Goal: Task Accomplishment & Management: Use online tool/utility

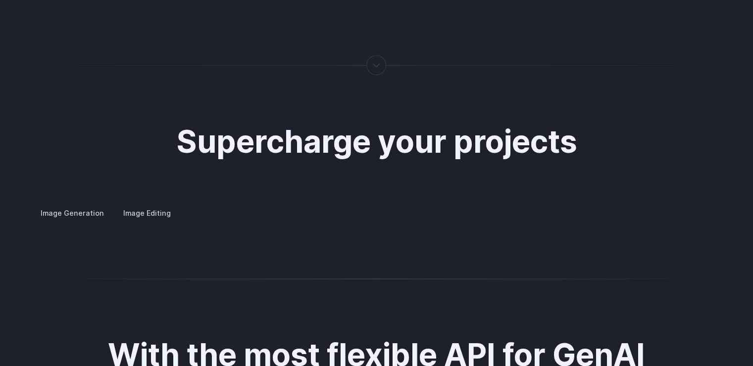
scroll to position [1882, 0]
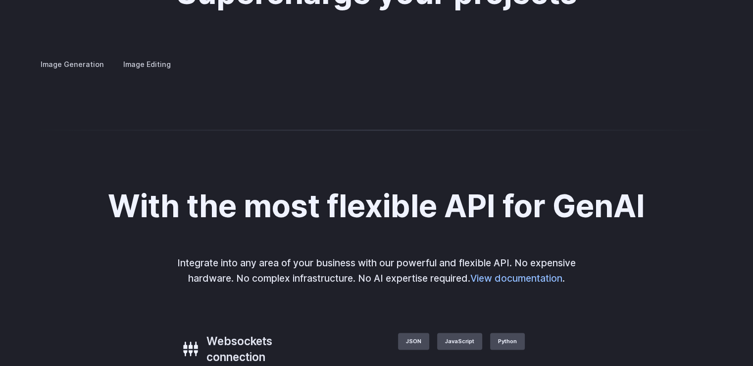
click at [0, 0] on summary "Concept design" at bounding box center [0, 0] width 0 height 0
click at [0, 0] on details "Creative styling Generate fun, unique images without photo editing or graphic d…" at bounding box center [0, 0] width 0 height 0
click at [0, 0] on summary "Creative styling" at bounding box center [0, 0] width 0 height 0
click at [0, 0] on summary "Architecture" at bounding box center [0, 0] width 0 height 0
click at [0, 0] on summary "Product design" at bounding box center [0, 0] width 0 height 0
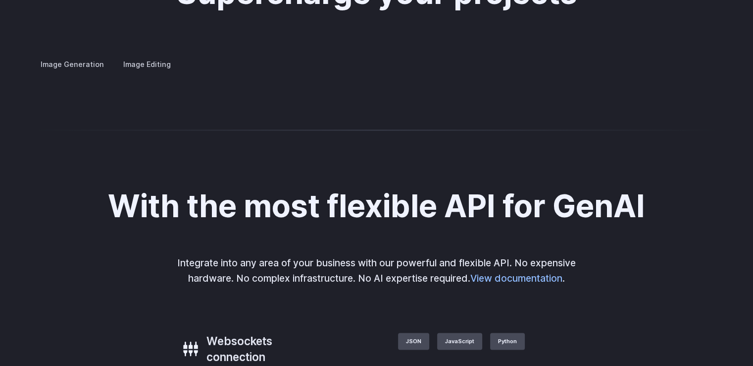
click at [0, 0] on summary "Personalized assets" at bounding box center [0, 0] width 0 height 0
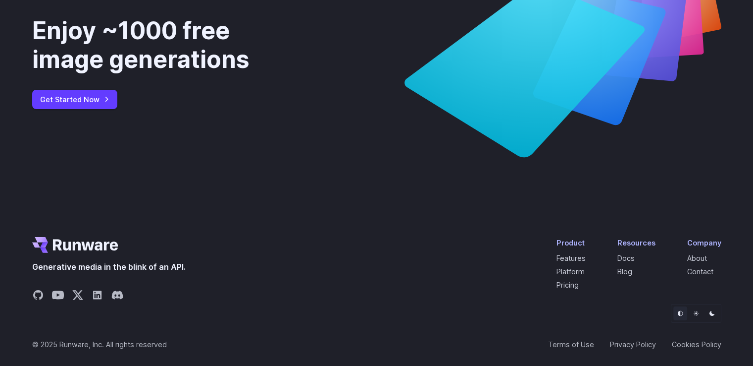
scroll to position [3669, 0]
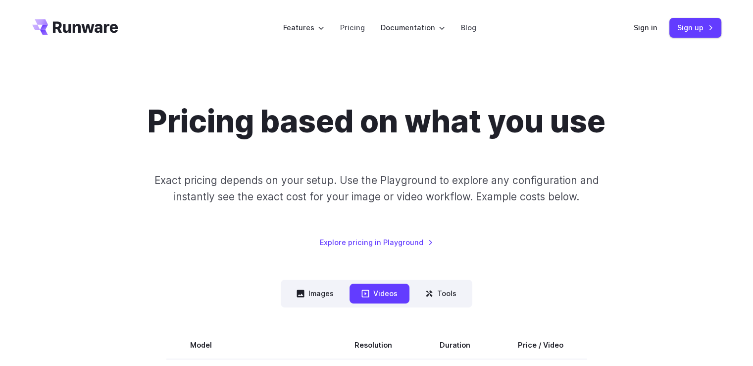
scroll to position [99, 0]
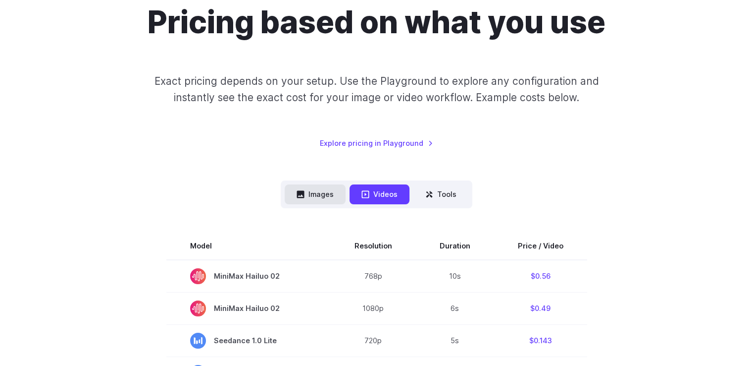
click at [314, 191] on button "Images" at bounding box center [315, 193] width 61 height 19
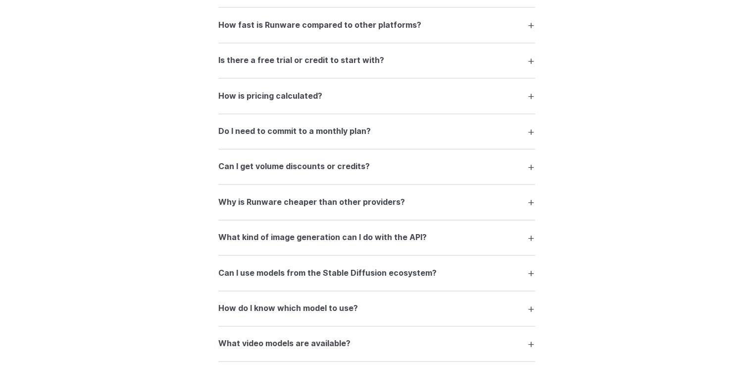
scroll to position [1189, 0]
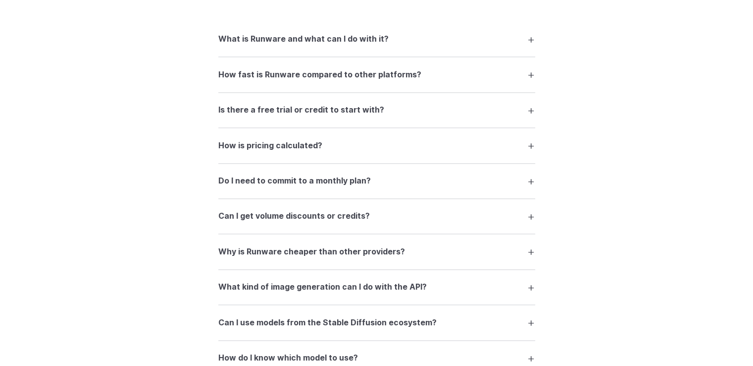
click at [529, 84] on summary "How fast is Runware compared to other platforms?" at bounding box center [376, 74] width 317 height 19
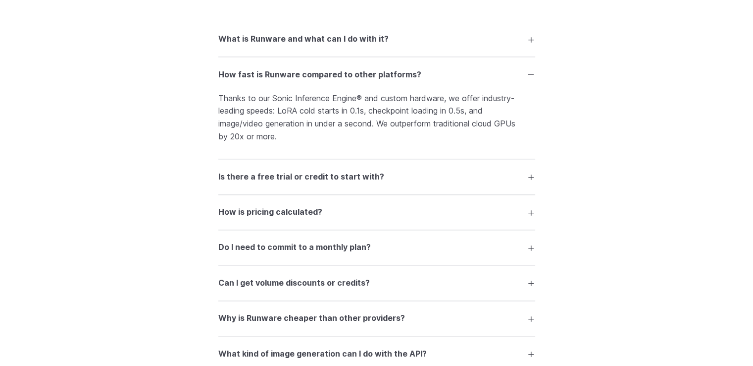
click at [529, 81] on summary "How fast is Runware compared to other platforms?" at bounding box center [376, 74] width 317 height 19
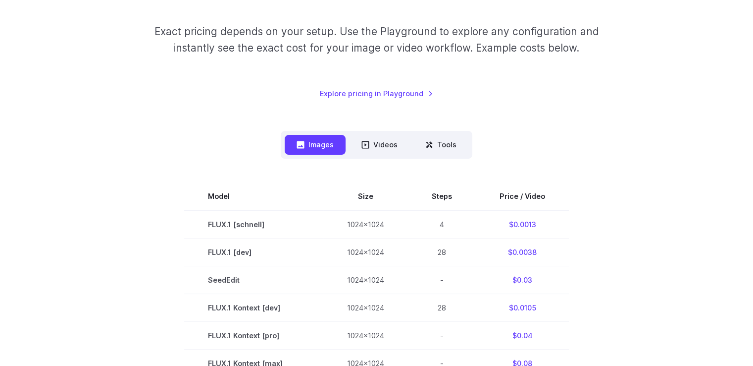
scroll to position [0, 0]
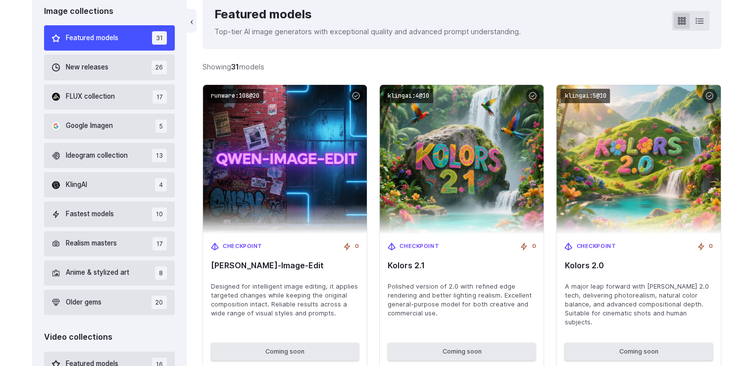
scroll to position [248, 0]
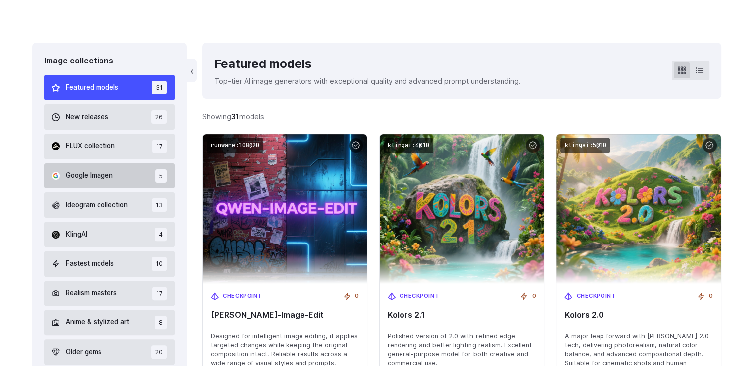
click at [131, 177] on button "Google Imagen 5" at bounding box center [109, 175] width 131 height 25
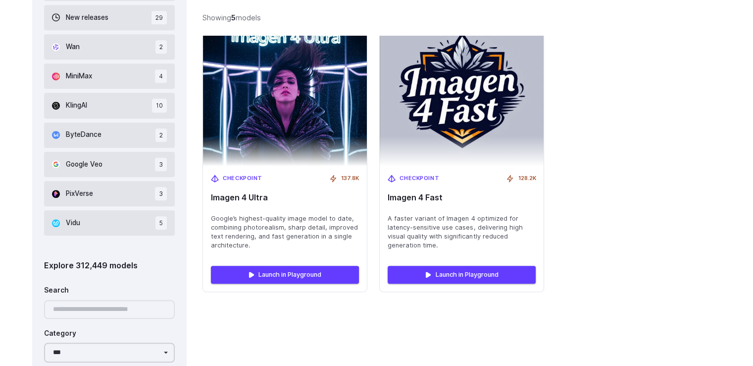
scroll to position [722, 0]
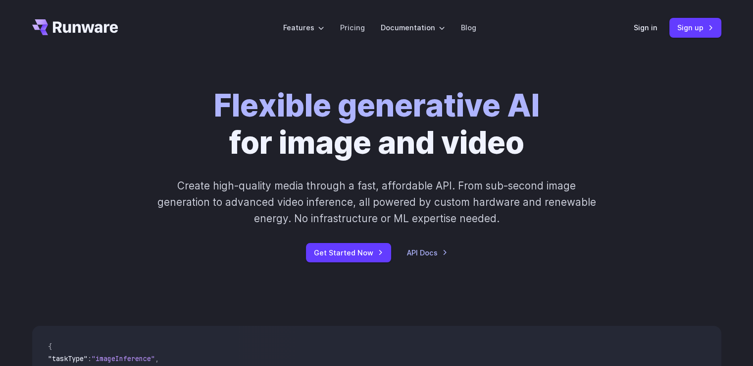
click at [637, 226] on div "Flexible generative AI for image and video Create high-quality media through a …" at bounding box center [377, 174] width 552 height 175
click at [690, 30] on link "Sign up" at bounding box center [696, 27] width 52 height 19
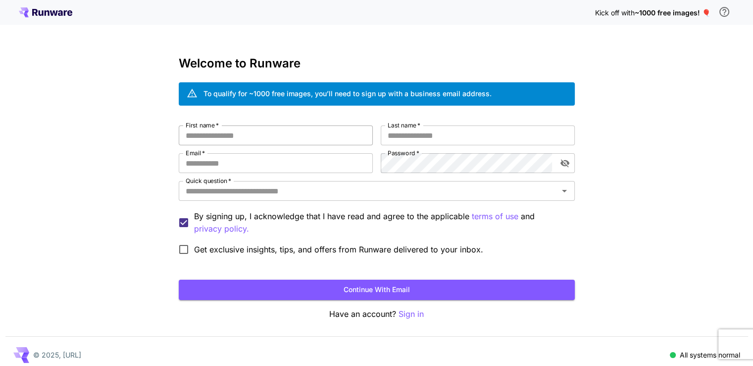
click at [309, 141] on input "First name   *" at bounding box center [276, 135] width 194 height 20
type input "*****"
type input "**********"
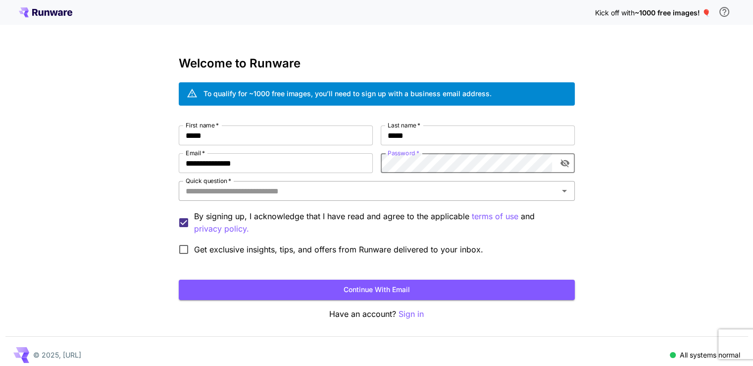
click at [370, 191] on input "Quick question   *" at bounding box center [369, 191] width 374 height 14
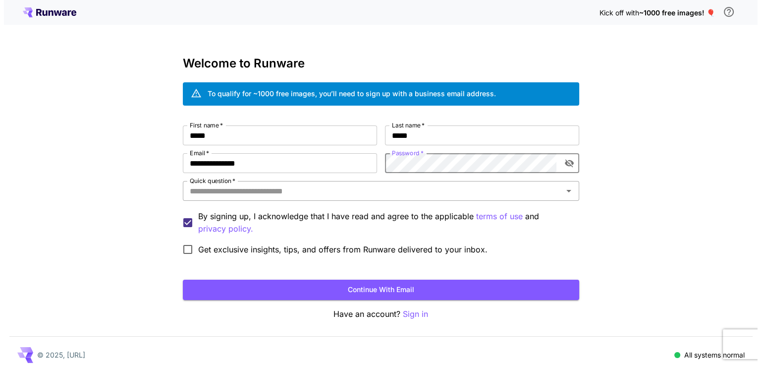
scroll to position [0, 0]
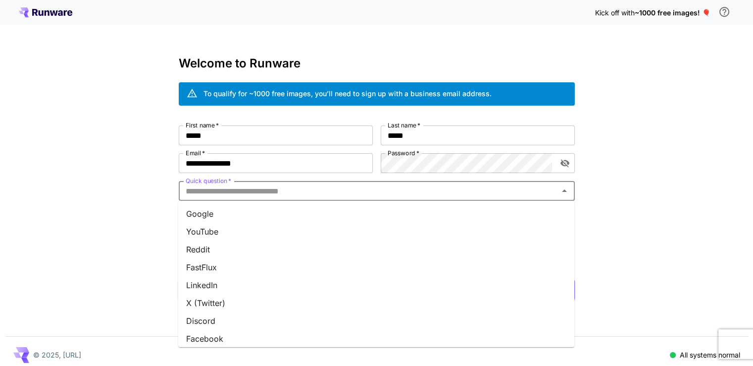
click at [276, 216] on li "Google" at bounding box center [376, 214] width 396 height 18
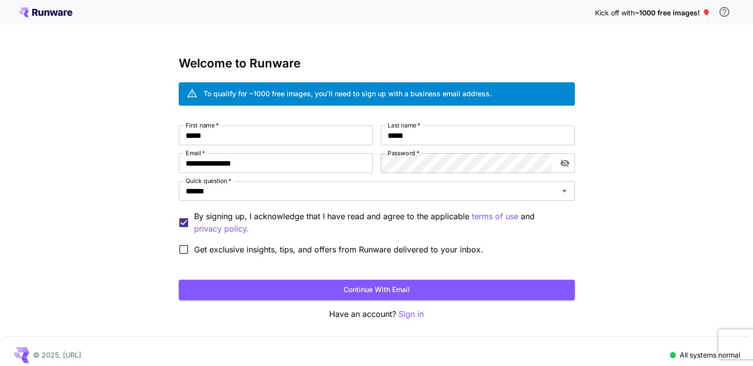
drag, startPoint x: 709, startPoint y: 209, endPoint x: 630, endPoint y: 178, distance: 84.4
click at [707, 208] on div "**********" at bounding box center [376, 186] width 753 height 373
click at [565, 163] on icon "toggle password visibility" at bounding box center [564, 163] width 9 height 8
click at [565, 163] on icon "toggle password visibility" at bounding box center [564, 163] width 9 height 6
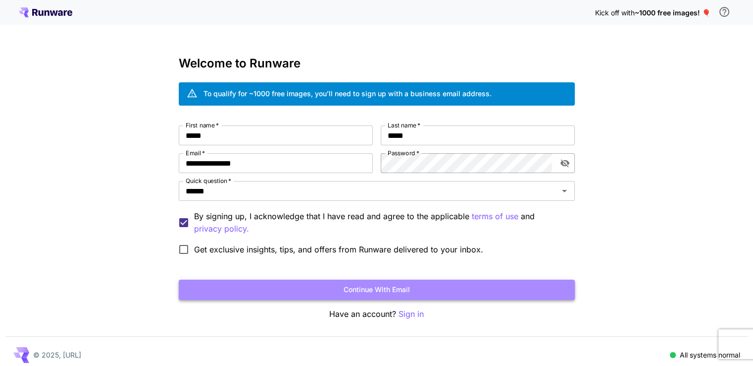
click at [480, 289] on button "Continue with email" at bounding box center [377, 289] width 396 height 20
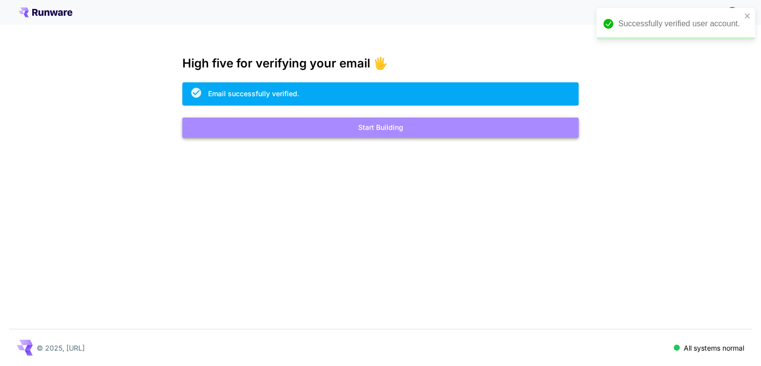
click at [394, 132] on button "Start Building" at bounding box center [380, 127] width 396 height 20
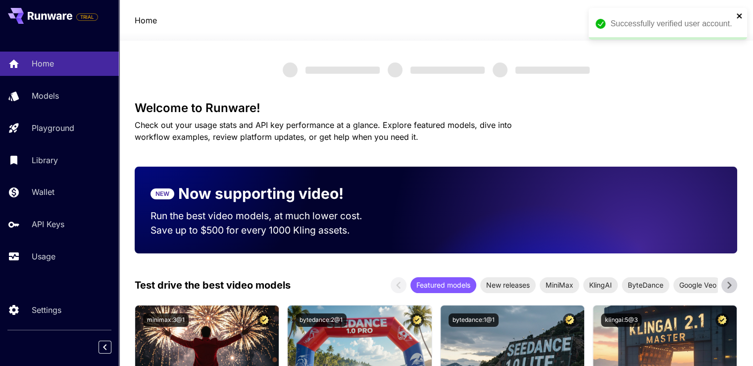
click at [740, 16] on icon "close" at bounding box center [739, 15] width 5 height 5
click at [721, 22] on icon at bounding box center [722, 20] width 12 height 12
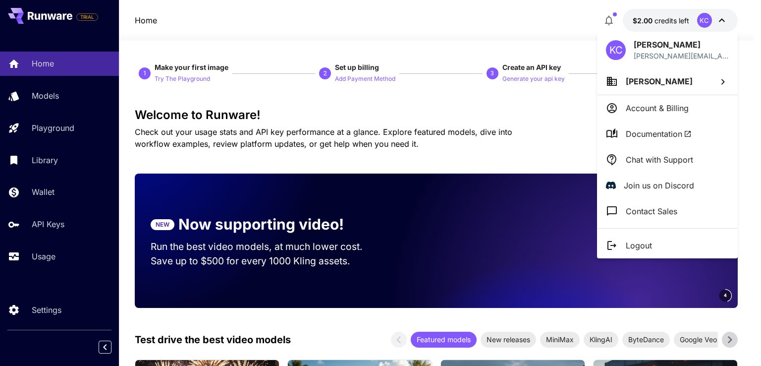
click at [544, 146] on div at bounding box center [380, 183] width 761 height 366
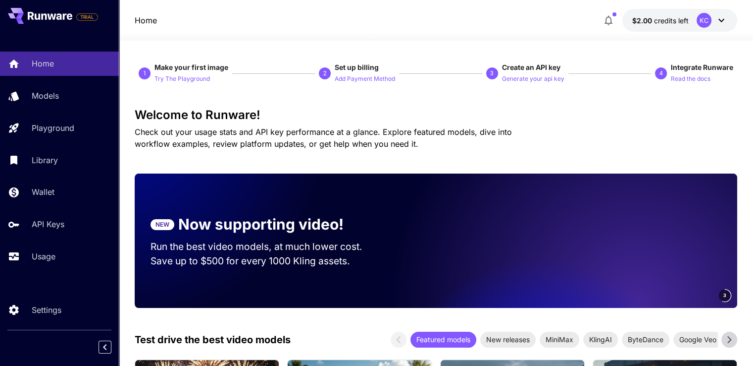
scroll to position [99, 0]
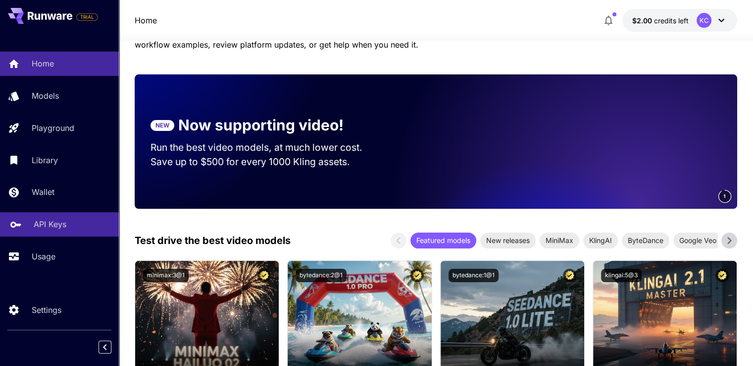
click at [58, 226] on p "API Keys" at bounding box center [50, 224] width 33 height 12
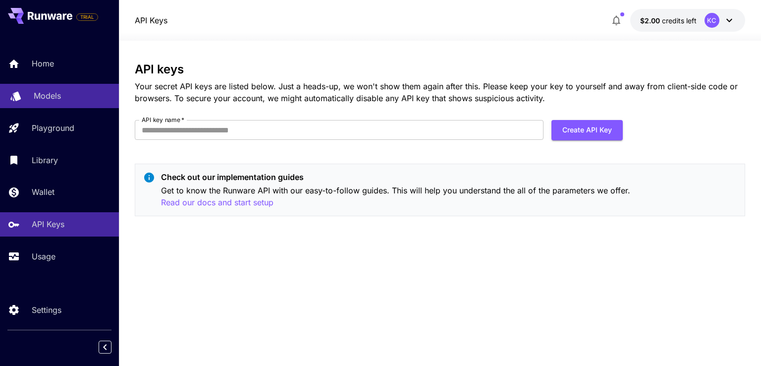
click at [52, 96] on p "Models" at bounding box center [47, 96] width 27 height 12
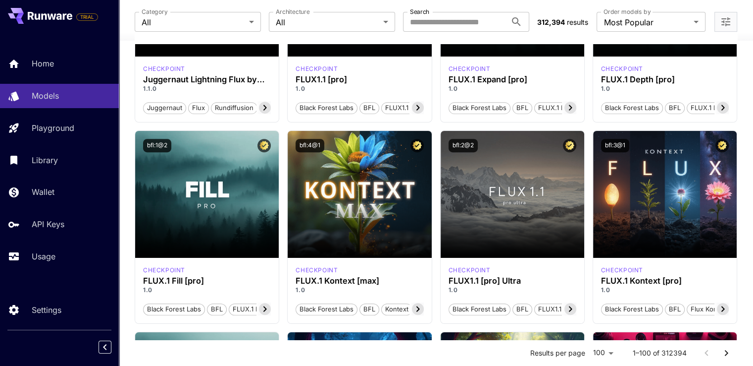
scroll to position [644, 0]
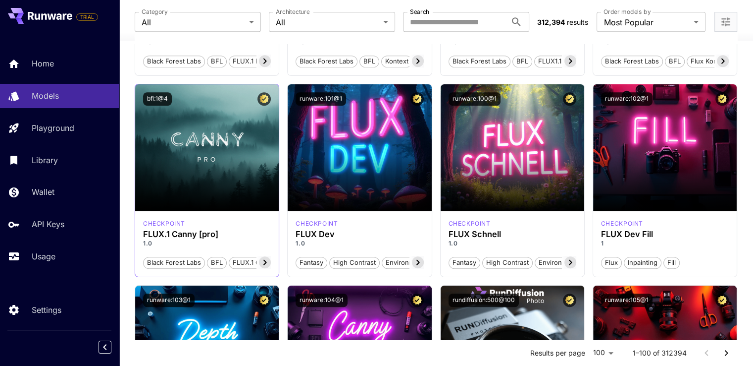
click at [267, 259] on icon at bounding box center [265, 262] width 12 height 12
click at [146, 262] on icon at bounding box center [149, 262] width 12 height 12
click at [223, 219] on div "checkpoint" at bounding box center [207, 223] width 128 height 9
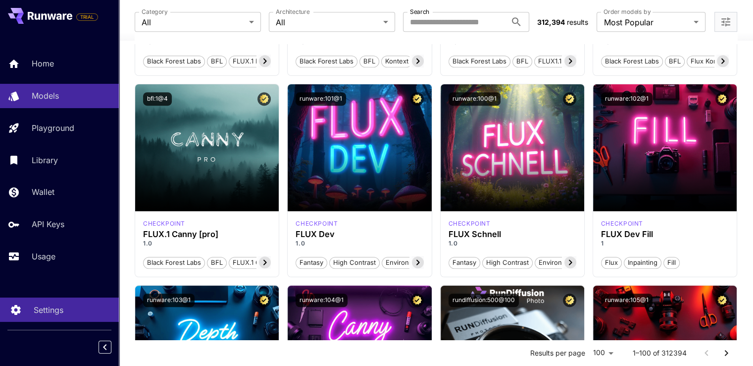
click at [52, 313] on p "Settings" at bounding box center [49, 310] width 30 height 12
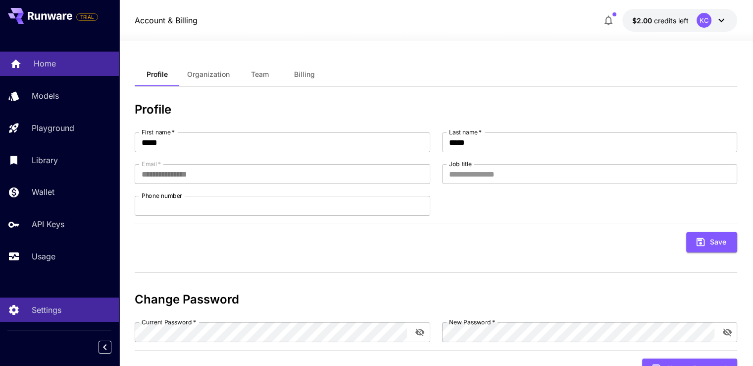
click at [65, 58] on div "Home" at bounding box center [72, 63] width 77 height 12
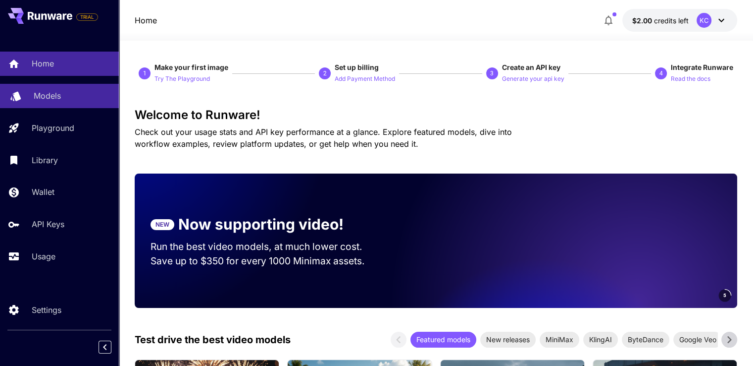
click at [38, 95] on p "Models" at bounding box center [47, 96] width 27 height 12
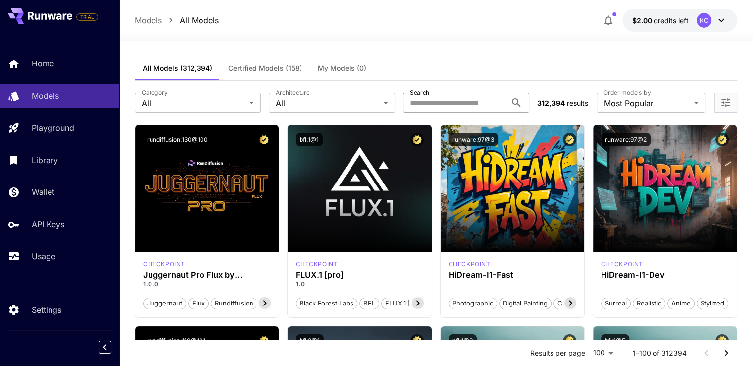
click at [471, 105] on input "Search" at bounding box center [455, 103] width 104 height 20
paste input "**********"
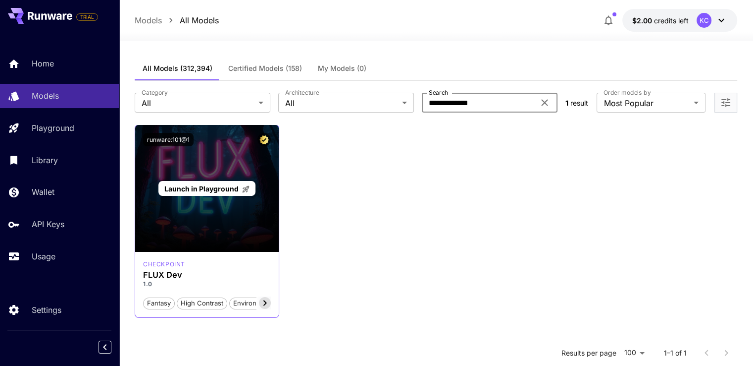
type input "**********"
click at [208, 189] on span "Launch in Playground" at bounding box center [201, 188] width 74 height 8
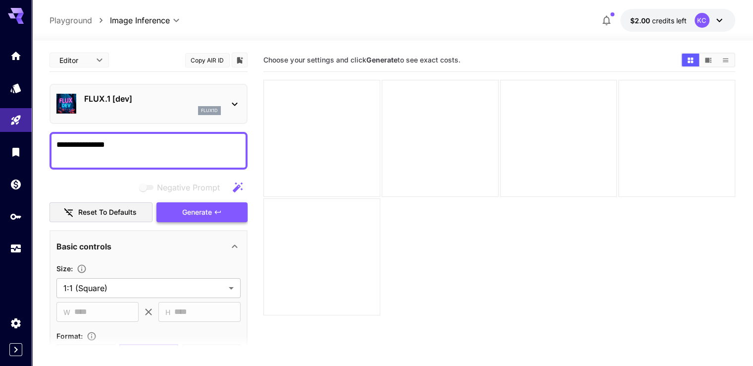
type textarea "**********"
click at [214, 212] on button "Generate" at bounding box center [202, 212] width 91 height 20
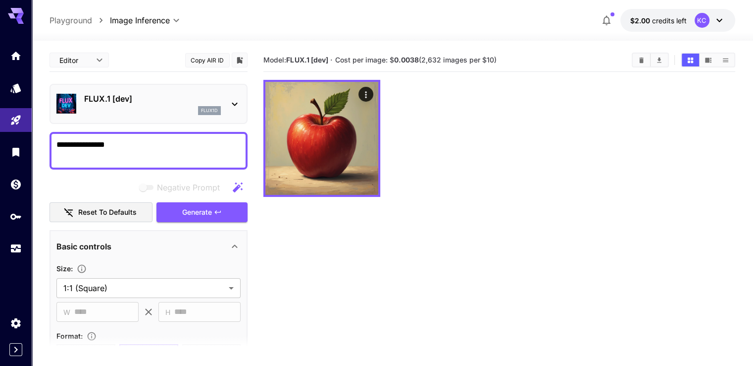
click at [84, 22] on p "Playground" at bounding box center [71, 20] width 43 height 12
click at [13, 54] on icon "Home" at bounding box center [17, 54] width 12 height 12
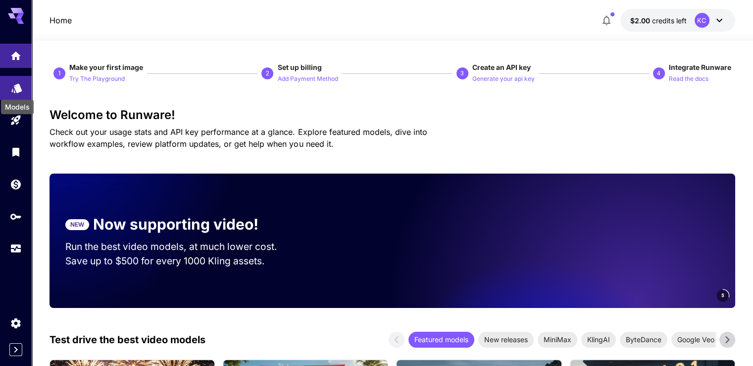
click at [14, 91] on icon "Models" at bounding box center [17, 85] width 12 height 12
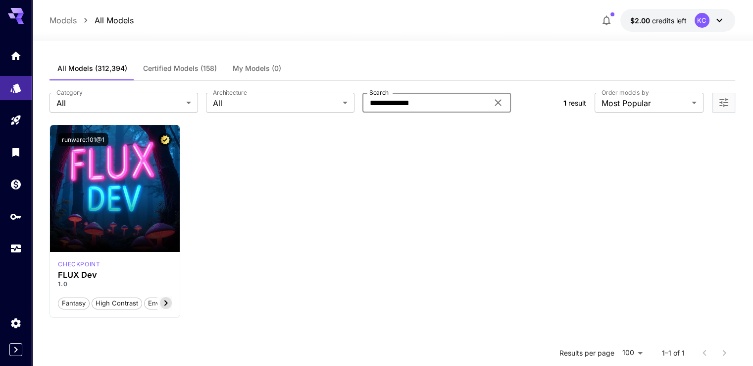
drag, startPoint x: 432, startPoint y: 103, endPoint x: 363, endPoint y: 103, distance: 69.8
click at [363, 103] on input "**********" at bounding box center [426, 103] width 126 height 20
paste input "**********"
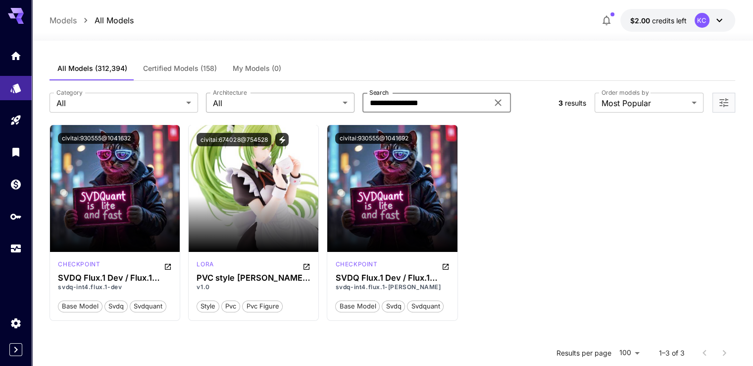
drag, startPoint x: 437, startPoint y: 105, endPoint x: 306, endPoint y: 105, distance: 131.3
click at [306, 105] on div "**********" at bounding box center [300, 103] width 501 height 20
paste input "text"
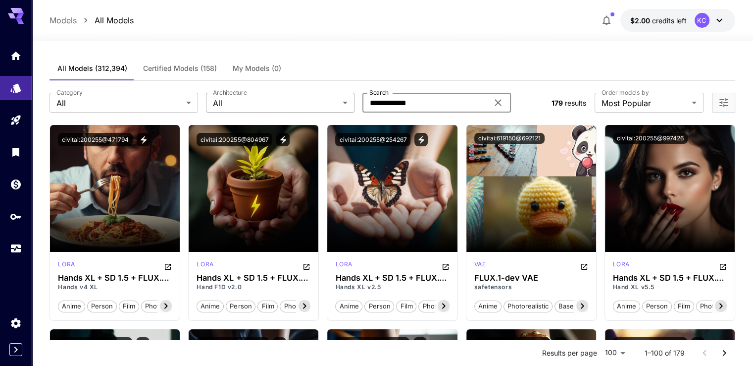
drag, startPoint x: 419, startPoint y: 99, endPoint x: 345, endPoint y: 99, distance: 73.8
click at [345, 99] on div "**********" at bounding box center [297, 103] width 494 height 20
paste input "text"
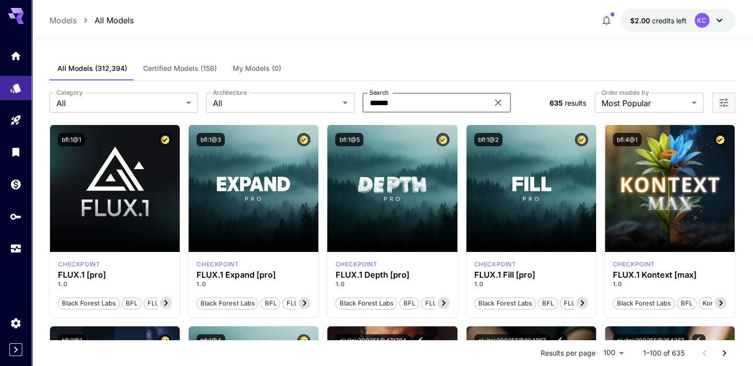
type input "******"
click at [198, 67] on span "Certified Models (158)" at bounding box center [180, 68] width 74 height 9
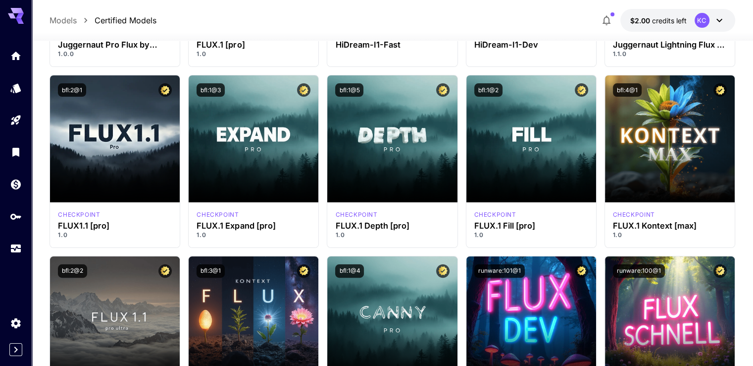
scroll to position [347, 0]
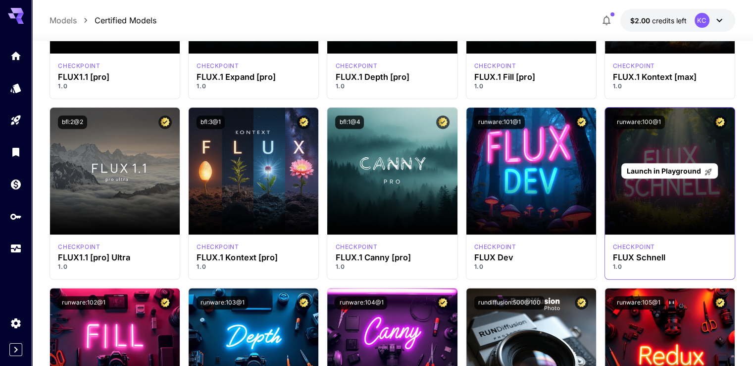
click at [666, 171] on span "Launch in Playground" at bounding box center [664, 170] width 74 height 8
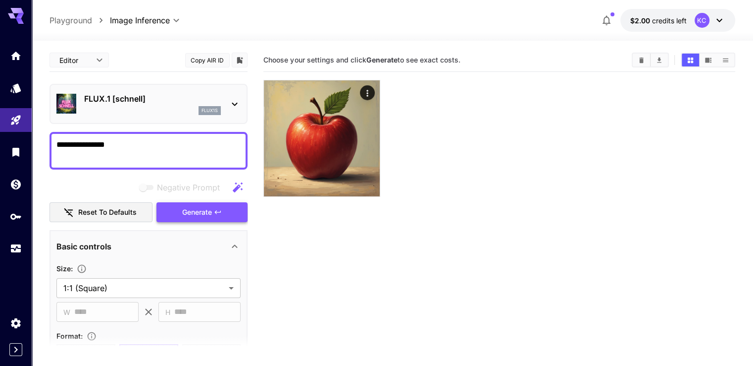
click at [213, 211] on button "Generate" at bounding box center [202, 212] width 91 height 20
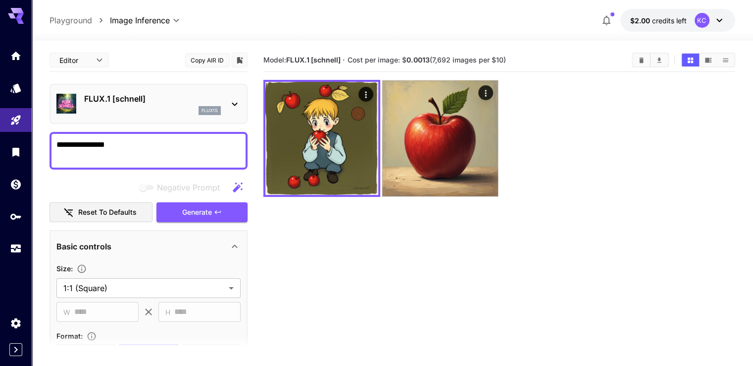
click at [119, 142] on textarea "**********" at bounding box center [148, 151] width 184 height 24
click at [202, 207] on span "Generate" at bounding box center [197, 212] width 30 height 12
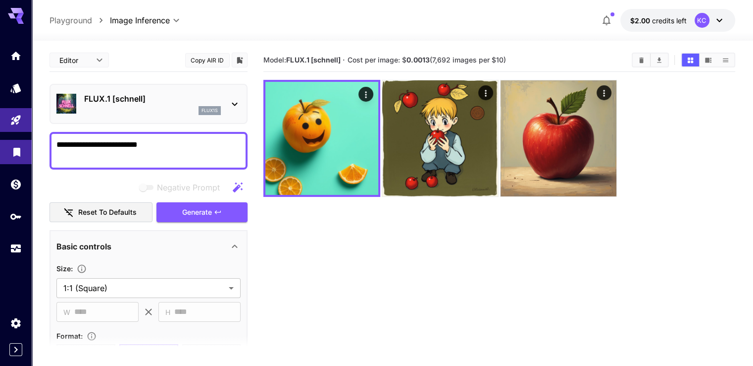
drag, startPoint x: 171, startPoint y: 147, endPoint x: 0, endPoint y: 148, distance: 171.4
click at [0, 148] on div "**********" at bounding box center [376, 222] width 753 height 444
type textarea "*"
type textarea "**********"
click at [218, 208] on icon "button" at bounding box center [218, 212] width 8 height 8
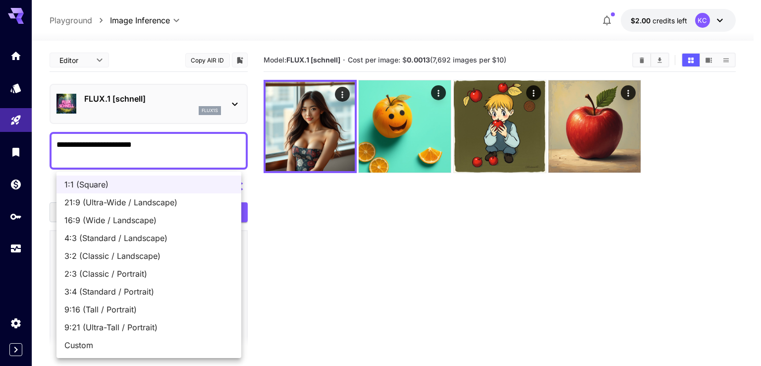
click at [230, 282] on body "**********" at bounding box center [380, 222] width 761 height 444
click at [331, 254] on div at bounding box center [380, 183] width 761 height 366
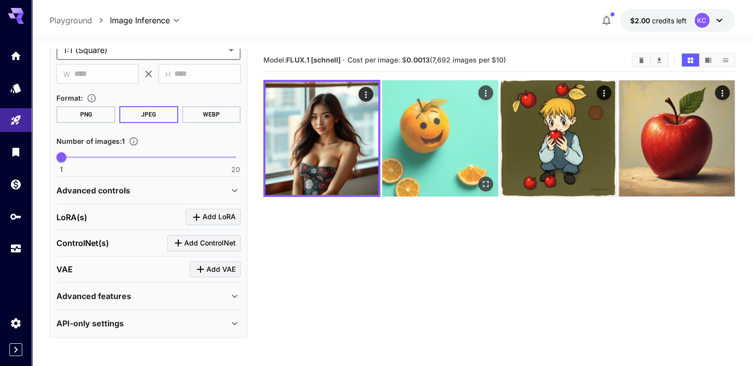
click at [410, 154] on img at bounding box center [440, 138] width 116 height 116
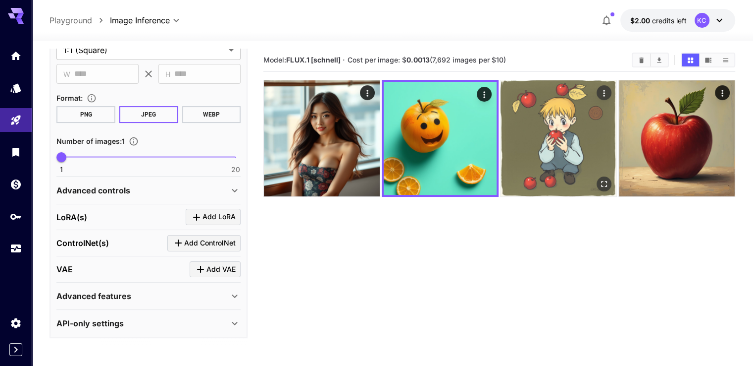
click at [505, 142] on img at bounding box center [559, 138] width 116 height 116
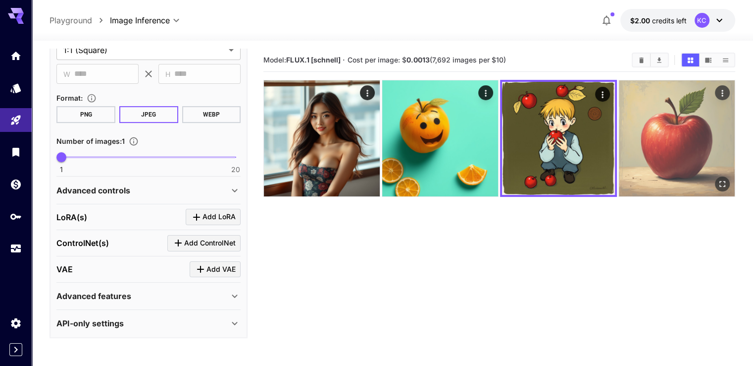
click at [619, 127] on img at bounding box center [677, 138] width 116 height 116
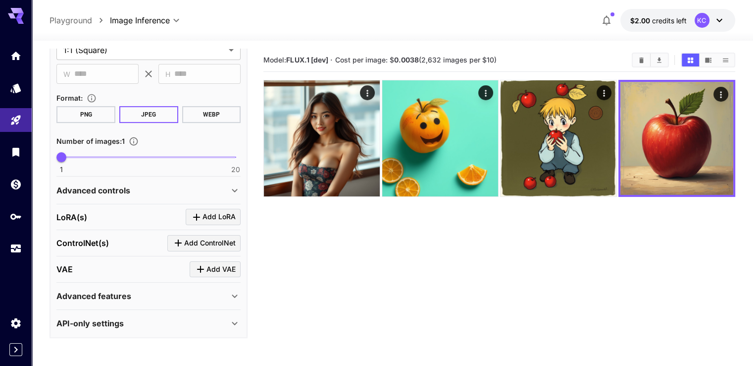
click at [440, 252] on section "Model: FLUX.1 [dev] · Cost per image: $ 0.0038 (2,632 images per $10)" at bounding box center [500, 232] width 472 height 366
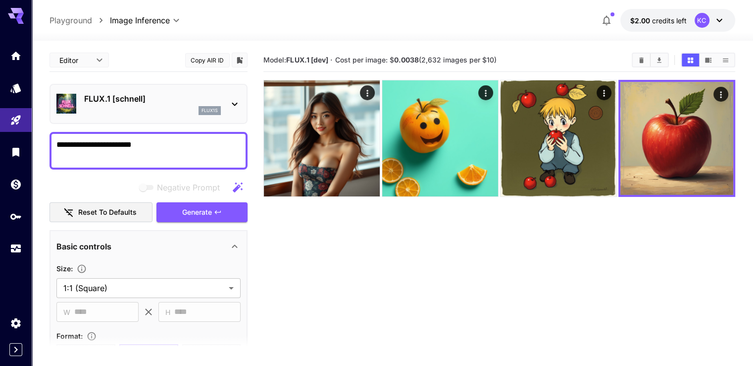
click at [146, 107] on div "flux1s" at bounding box center [152, 110] width 137 height 9
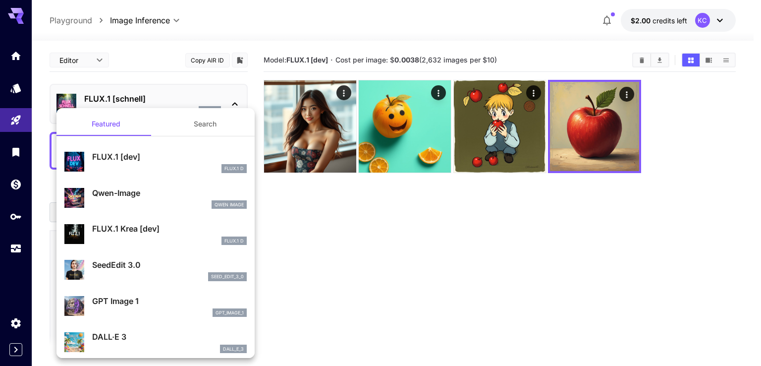
click at [455, 246] on div at bounding box center [380, 183] width 761 height 366
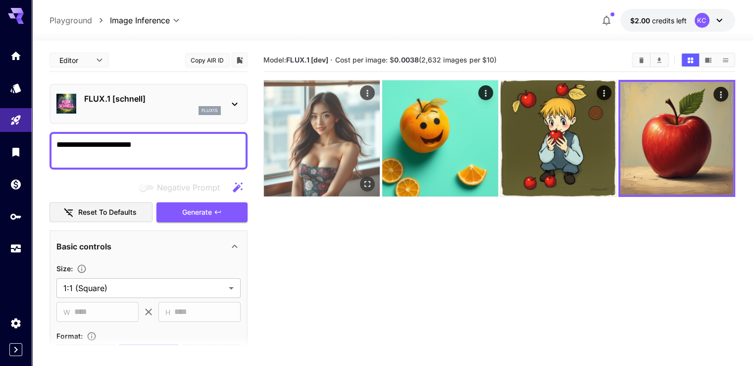
click at [333, 149] on img at bounding box center [322, 138] width 116 height 116
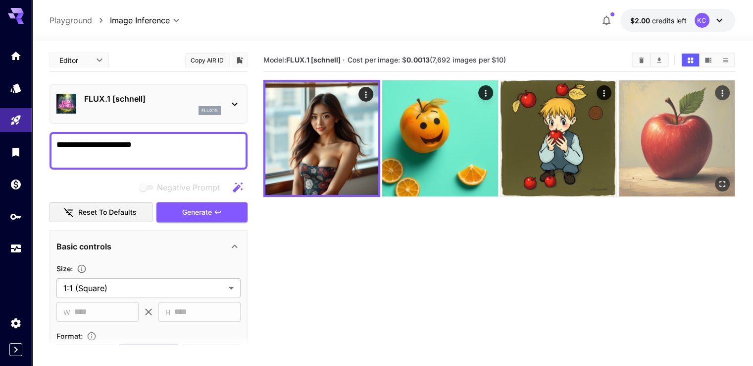
click at [619, 135] on img at bounding box center [677, 138] width 116 height 116
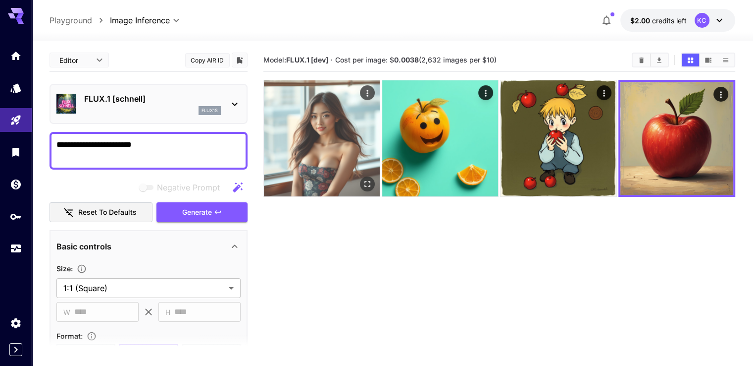
click at [300, 133] on img at bounding box center [322, 138] width 116 height 116
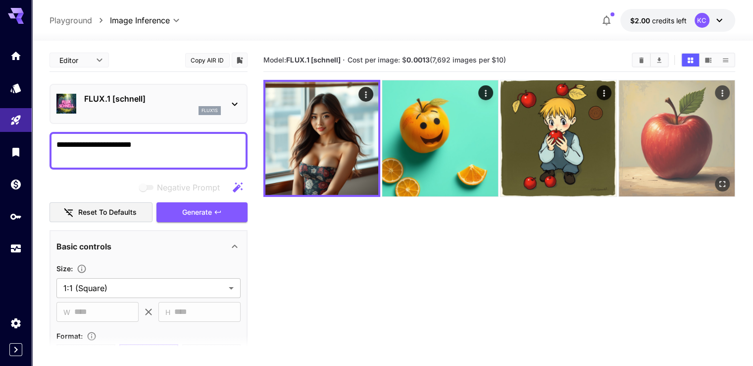
click at [619, 132] on img at bounding box center [677, 138] width 116 height 116
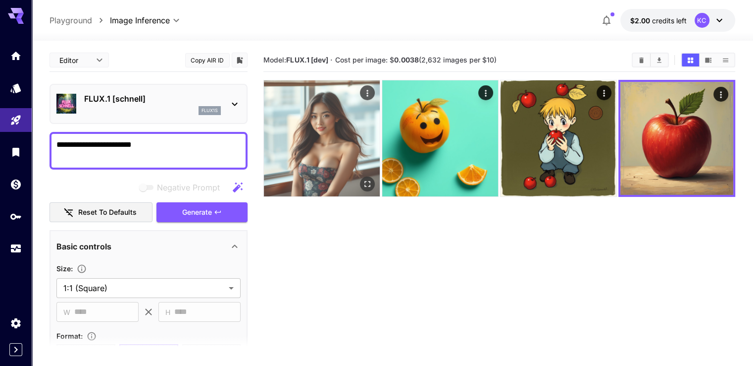
click at [329, 133] on img at bounding box center [322, 138] width 116 height 116
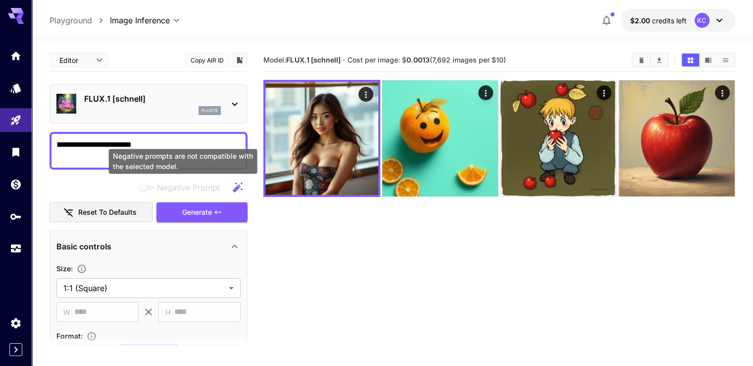
click at [148, 185] on span "Negative prompts are not compatible with the selected model." at bounding box center [147, 187] width 13 height 5
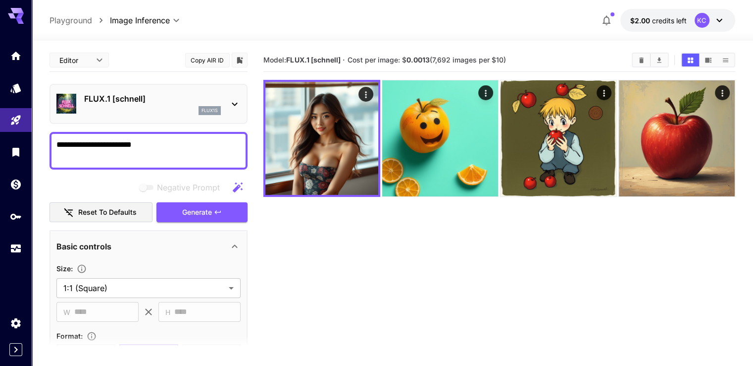
click at [164, 96] on p "FLUX.1 [schnell]" at bounding box center [152, 99] width 137 height 12
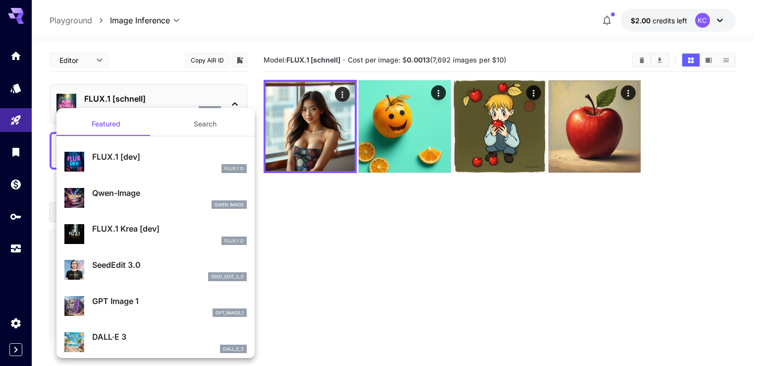
click at [163, 158] on p "FLUX.1 [dev]" at bounding box center [169, 157] width 155 height 12
type input "**"
type input "***"
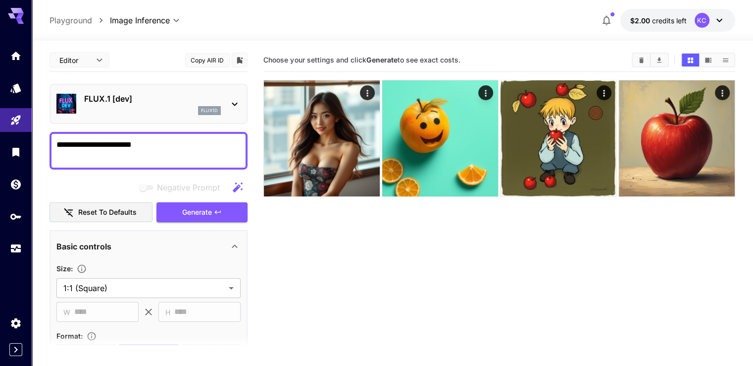
click at [147, 187] on span "Negative prompts are not compatible with the selected model." at bounding box center [147, 187] width 13 height 5
click at [242, 183] on icon "button" at bounding box center [238, 187] width 10 height 10
click at [182, 154] on textarea "**********" at bounding box center [148, 151] width 184 height 24
click at [209, 208] on span "Generate" at bounding box center [197, 212] width 30 height 12
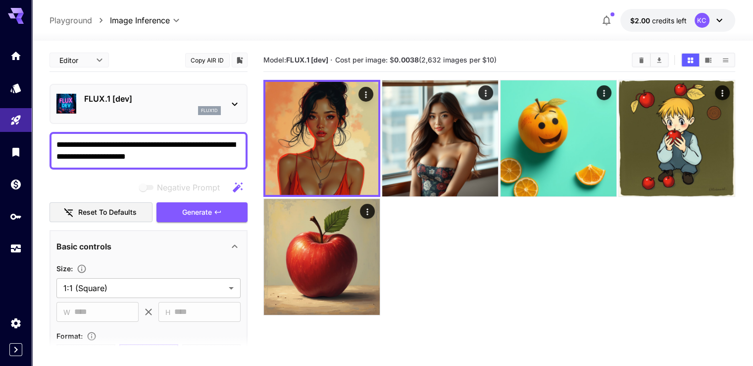
click at [136, 102] on p "FLUX.1 [dev]" at bounding box center [152, 99] width 137 height 12
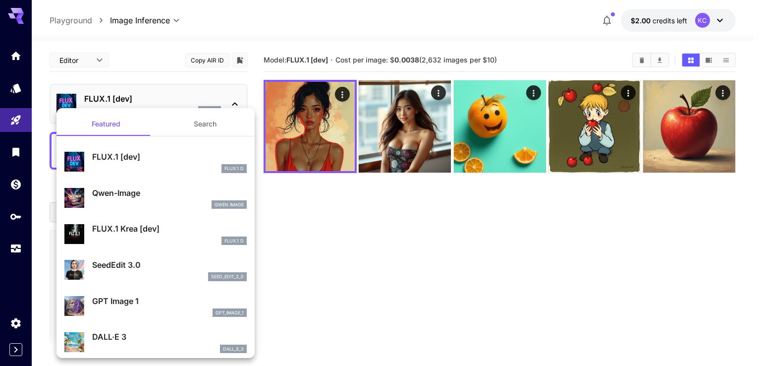
click at [397, 274] on div at bounding box center [380, 183] width 761 height 366
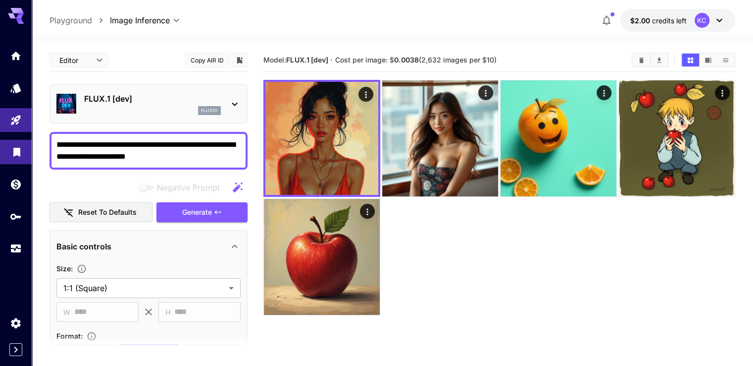
drag, startPoint x: 196, startPoint y: 157, endPoint x: 4, endPoint y: 150, distance: 191.8
click at [4, 150] on div "**********" at bounding box center [376, 222] width 753 height 444
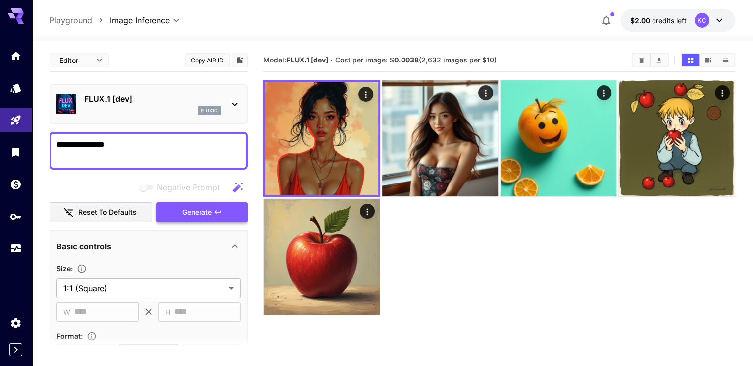
type textarea "**********"
click at [234, 211] on button "Generate" at bounding box center [202, 212] width 91 height 20
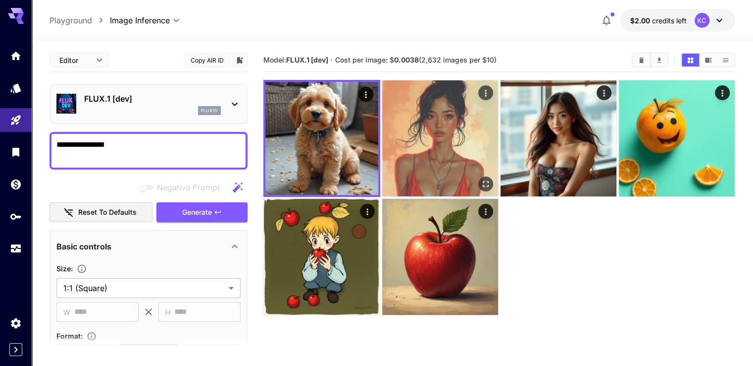
click at [412, 133] on img at bounding box center [440, 138] width 116 height 116
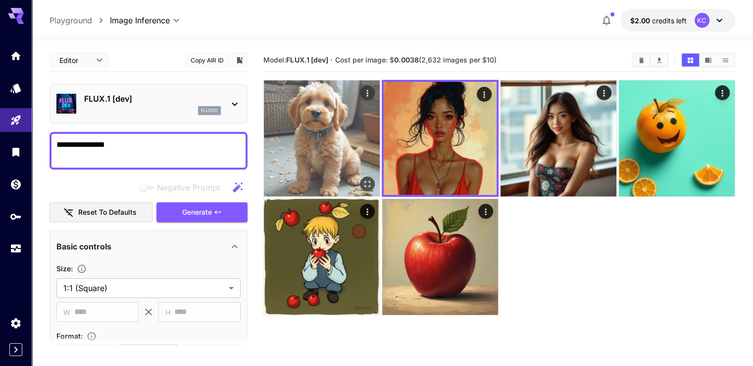
click at [339, 133] on img at bounding box center [322, 138] width 116 height 116
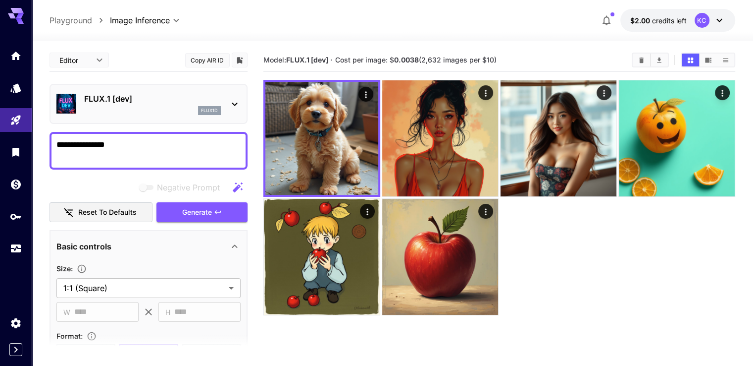
click at [168, 99] on p "FLUX.1 [dev]" at bounding box center [152, 99] width 137 height 12
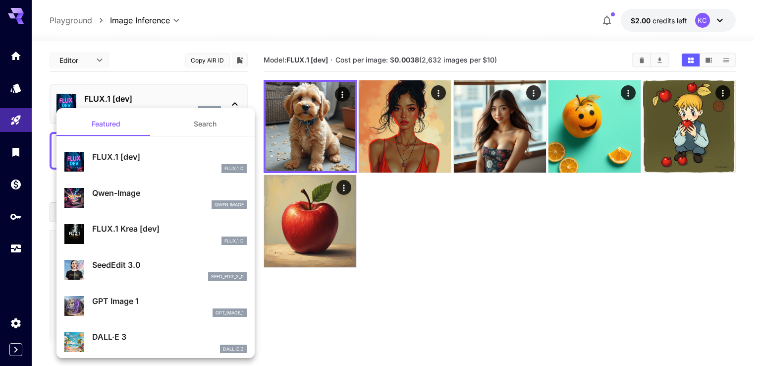
click at [504, 129] on div at bounding box center [380, 183] width 761 height 366
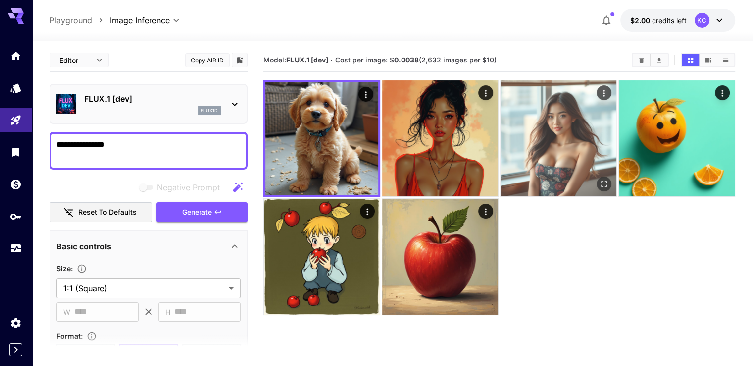
click at [514, 141] on img at bounding box center [559, 138] width 116 height 116
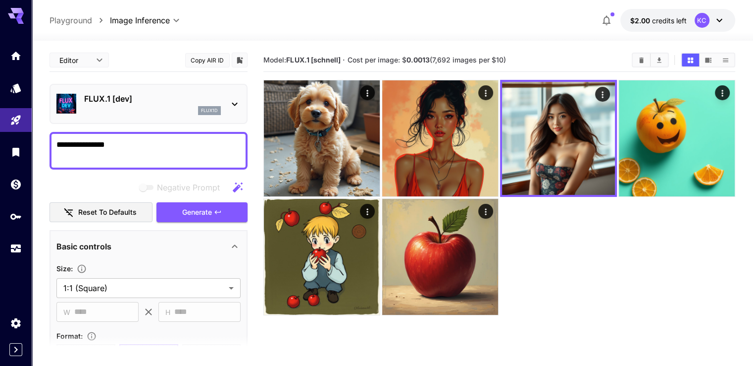
click at [160, 100] on p "FLUX.1 [dev]" at bounding box center [152, 99] width 137 height 12
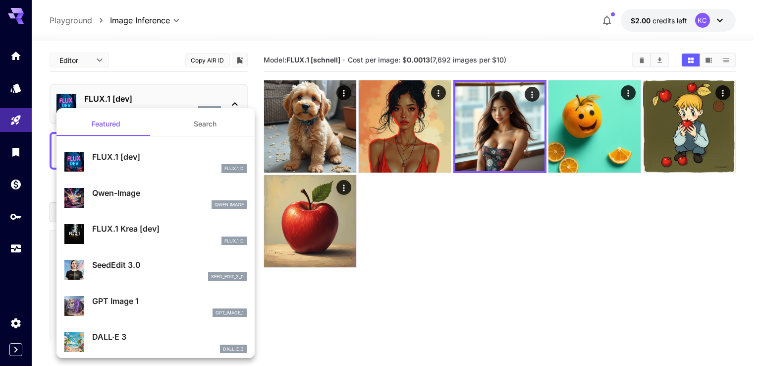
click at [200, 123] on button "Search" at bounding box center [205, 124] width 99 height 24
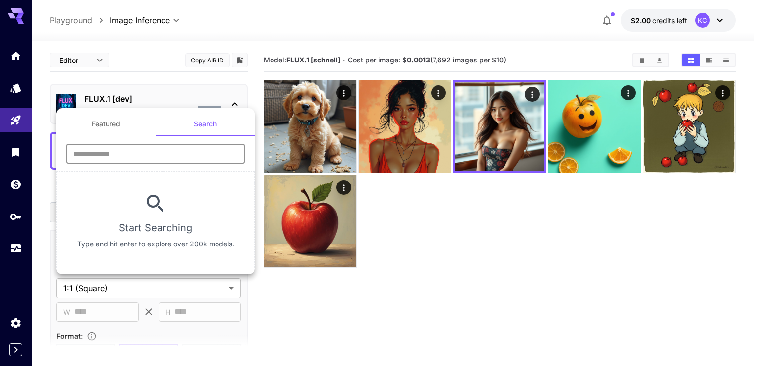
click at [133, 157] on input "text" at bounding box center [155, 154] width 178 height 20
drag, startPoint x: 342, startPoint y: 60, endPoint x: 293, endPoint y: 59, distance: 49.0
click at [298, 60] on div at bounding box center [380, 183] width 761 height 366
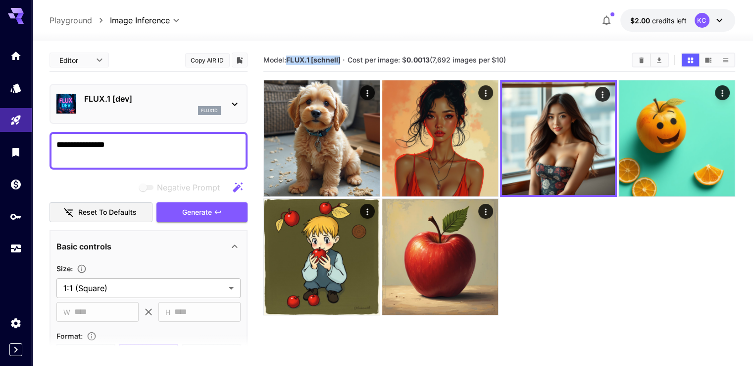
drag, startPoint x: 289, startPoint y: 58, endPoint x: 319, endPoint y: 70, distance: 31.8
click at [340, 58] on b "FLUX.1 [schnell]" at bounding box center [313, 59] width 54 height 8
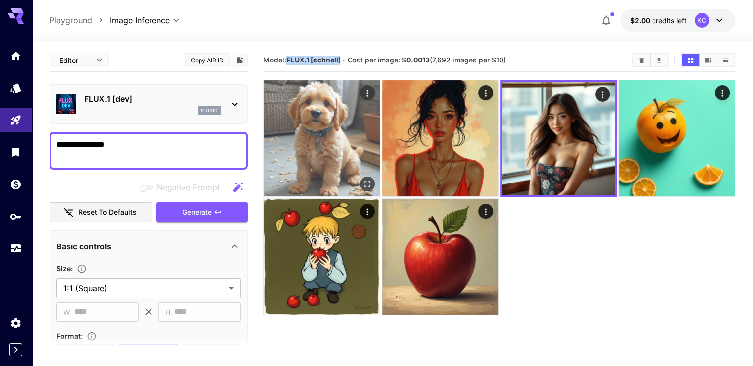
copy b "FLUX.1 [schnell]"
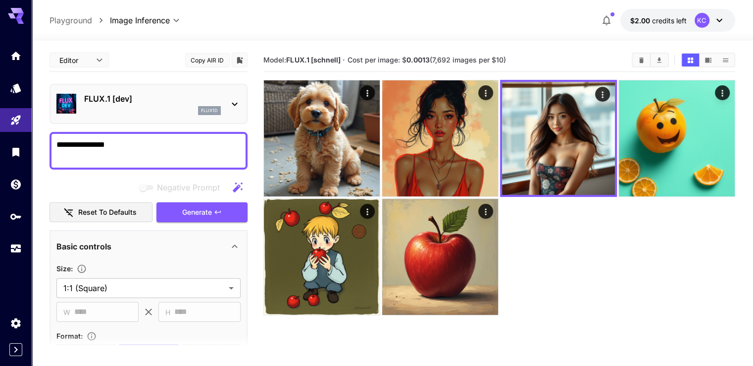
click at [177, 97] on p "FLUX.1 [dev]" at bounding box center [152, 99] width 137 height 12
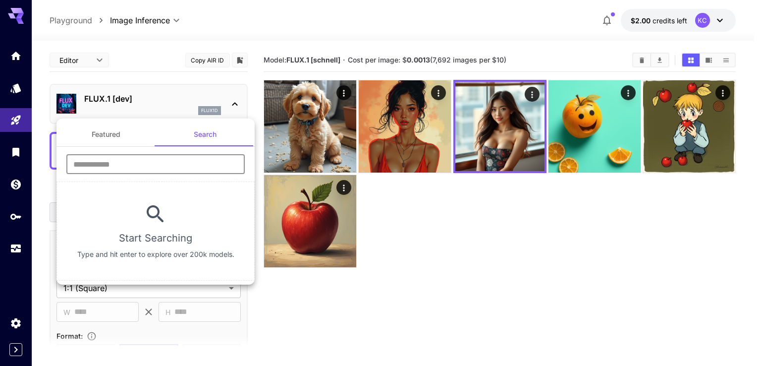
click at [143, 163] on input "text" at bounding box center [155, 164] width 178 height 20
paste input "**********"
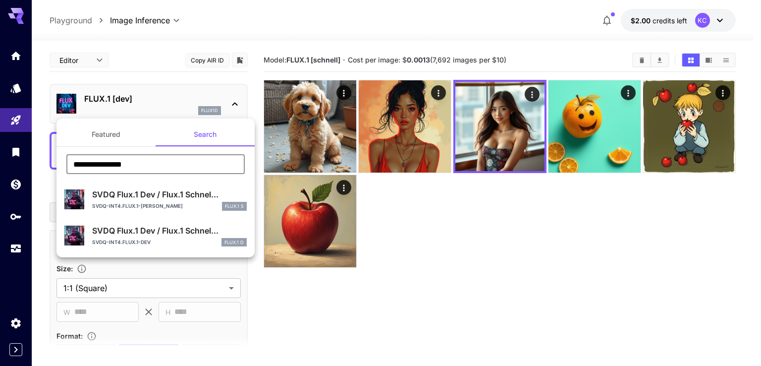
type input "**********"
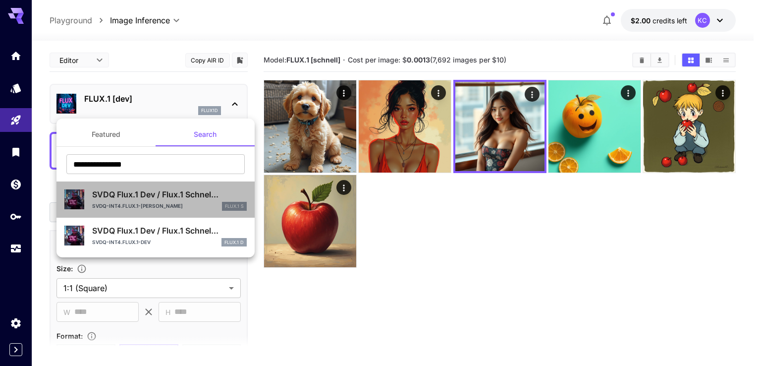
click at [165, 204] on div "svdq-int4.flux.1-schnell FLUX.1 S" at bounding box center [169, 206] width 155 height 9
type input "**"
type input "*"
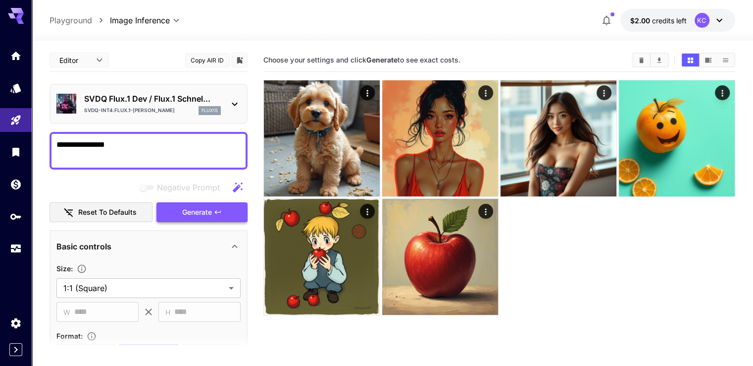
click at [217, 216] on button "Generate" at bounding box center [202, 212] width 91 height 20
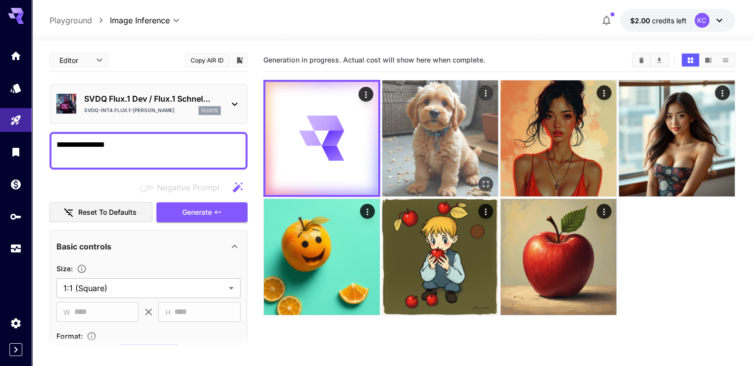
click at [424, 139] on img at bounding box center [440, 138] width 116 height 116
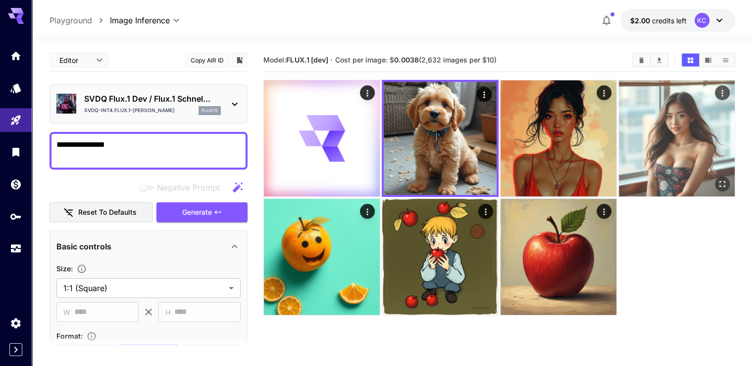
click at [619, 127] on img at bounding box center [677, 138] width 116 height 116
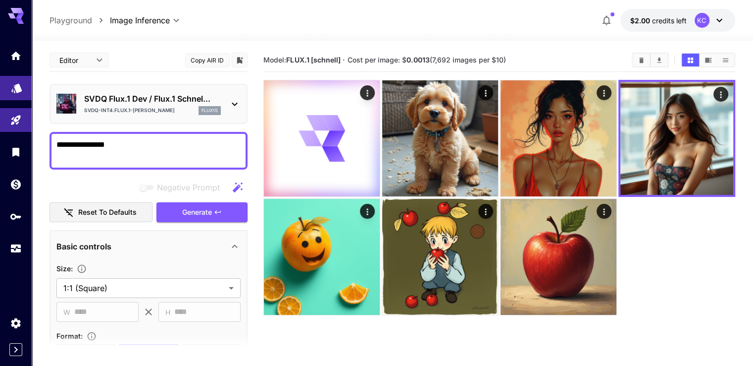
click at [16, 86] on icon "Models" at bounding box center [16, 84] width 10 height 9
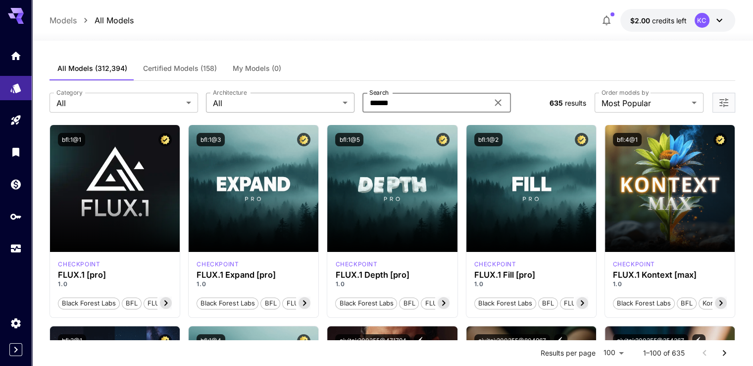
drag, startPoint x: 413, startPoint y: 102, endPoint x: 317, endPoint y: 104, distance: 96.1
click at [317, 104] on div "Category All *** Category Architecture All *** Architecture Search ****** Search" at bounding box center [296, 103] width 492 height 20
paste input "*******"
type input "**********"
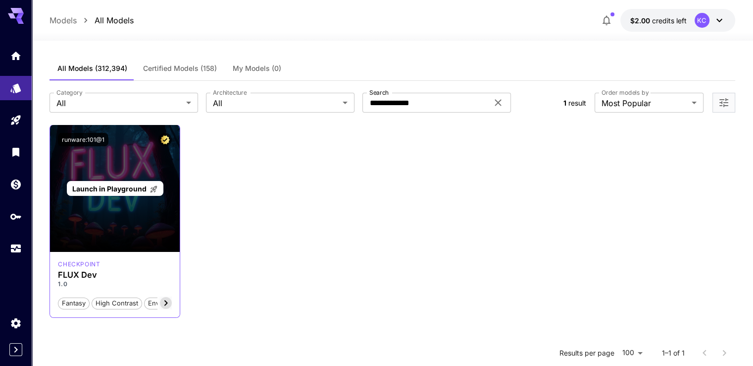
click at [111, 228] on div "Launch in Playground" at bounding box center [115, 188] width 130 height 127
click at [123, 187] on span "Launch in Playground" at bounding box center [109, 188] width 74 height 8
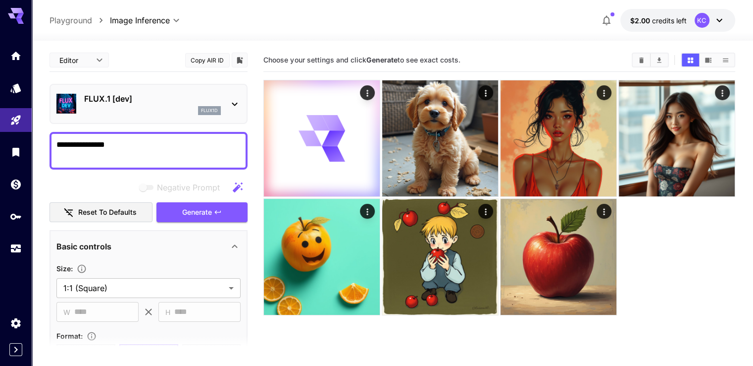
drag, startPoint x: 157, startPoint y: 146, endPoint x: 33, endPoint y: 146, distance: 123.8
click at [33, 146] on section "**********" at bounding box center [393, 242] width 722 height 403
click at [207, 212] on span "Generate" at bounding box center [197, 212] width 30 height 12
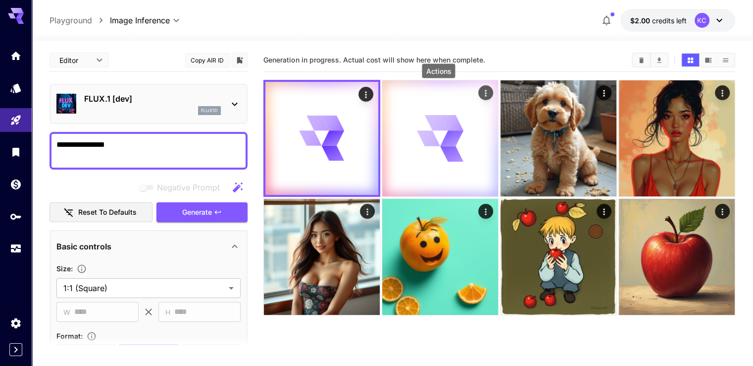
click at [481, 89] on icon "Actions" at bounding box center [486, 93] width 10 height 10
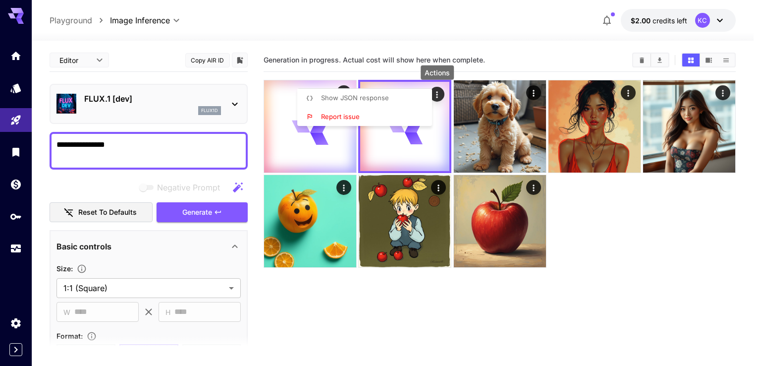
click at [614, 293] on div at bounding box center [380, 183] width 761 height 366
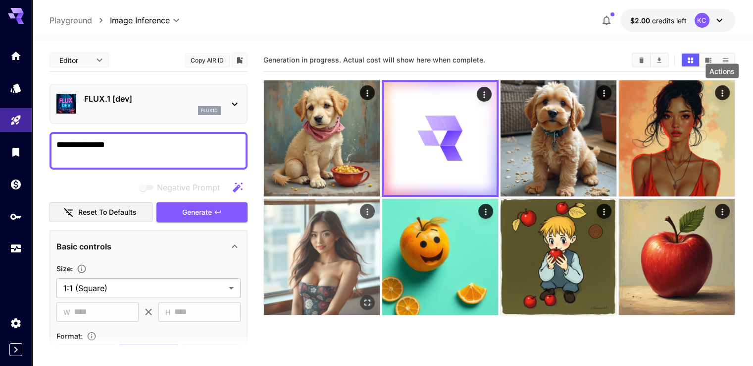
click at [372, 207] on icon "Actions" at bounding box center [368, 212] width 10 height 10
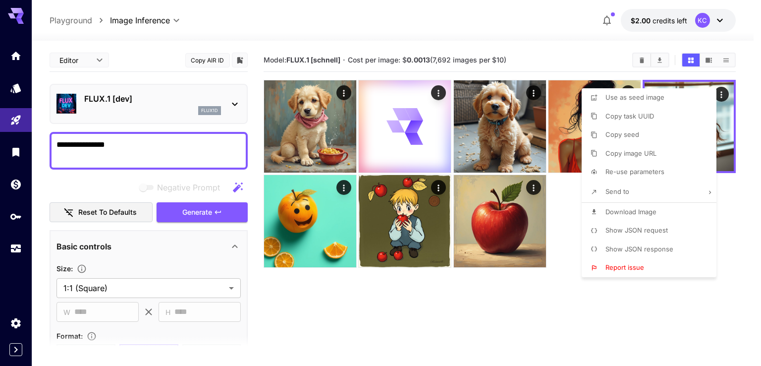
click at [431, 317] on div at bounding box center [380, 183] width 761 height 366
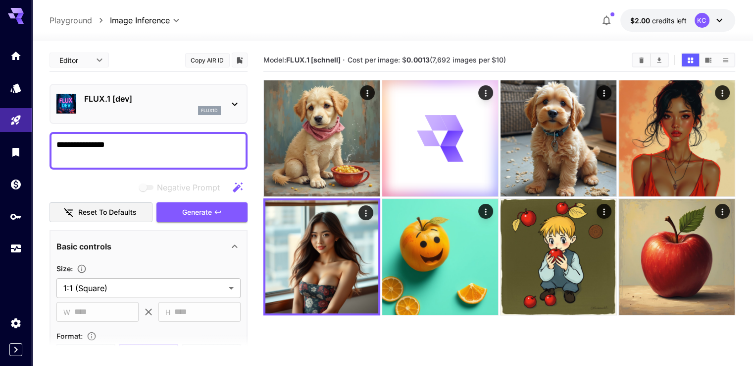
click at [117, 148] on textarea "**********" at bounding box center [148, 151] width 184 height 24
click at [216, 214] on icon "button" at bounding box center [218, 212] width 8 height 8
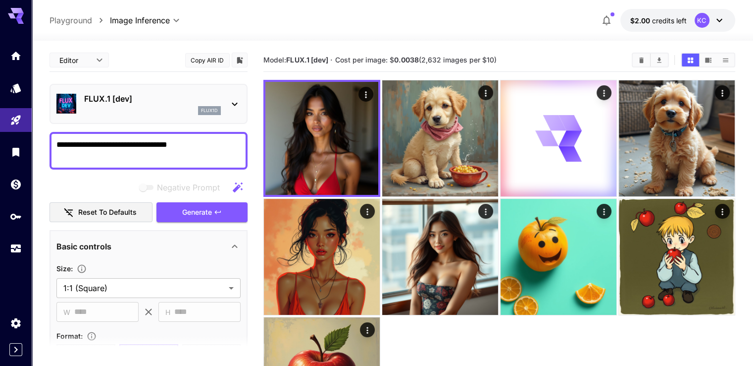
click at [212, 148] on textarea "**********" at bounding box center [148, 151] width 184 height 24
click at [228, 211] on button "Generate" at bounding box center [202, 212] width 91 height 20
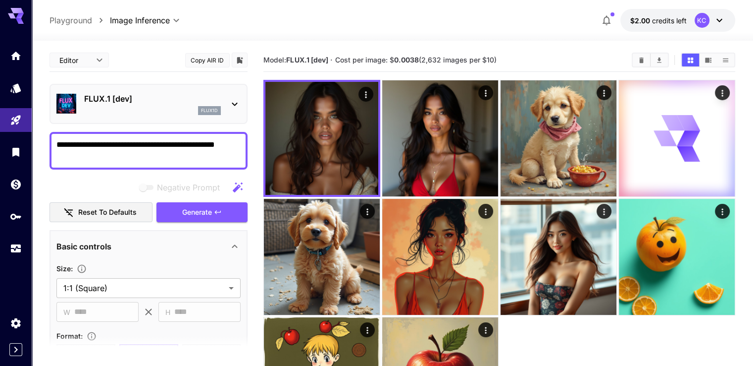
click at [89, 157] on textarea "**********" at bounding box center [148, 151] width 184 height 24
click at [187, 211] on span "Generate" at bounding box center [197, 212] width 30 height 12
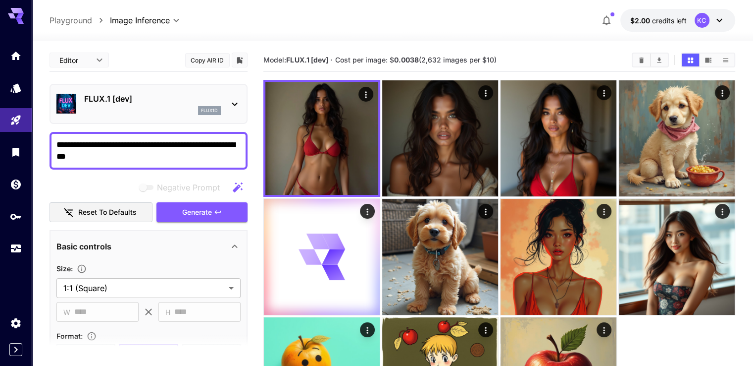
click at [149, 159] on textarea "**********" at bounding box center [148, 151] width 184 height 24
click at [227, 206] on button "Generate" at bounding box center [202, 212] width 91 height 20
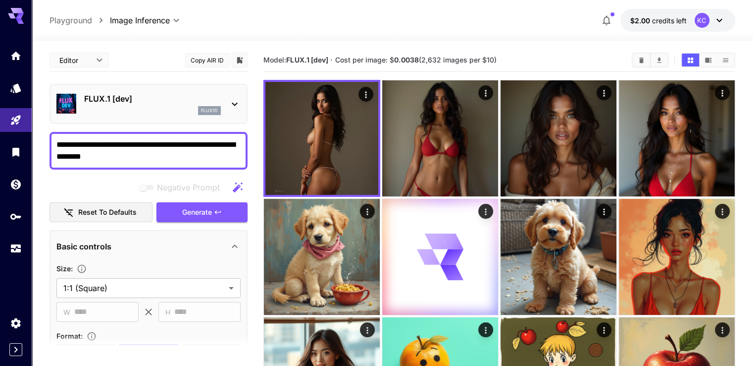
click at [135, 144] on textarea "**********" at bounding box center [148, 151] width 184 height 24
click at [220, 215] on button "Generate" at bounding box center [202, 212] width 91 height 20
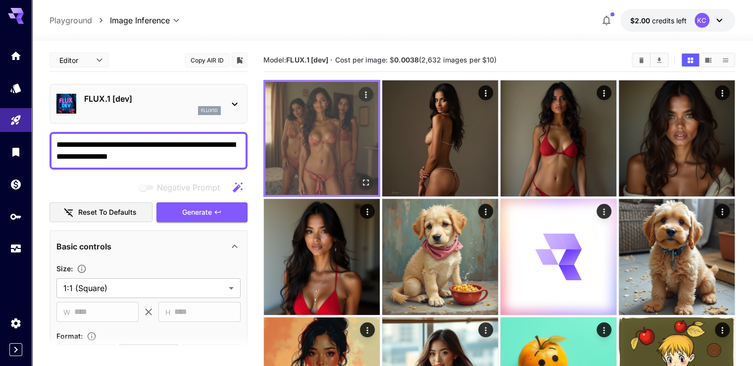
click at [361, 96] on icon "Actions" at bounding box center [366, 95] width 10 height 10
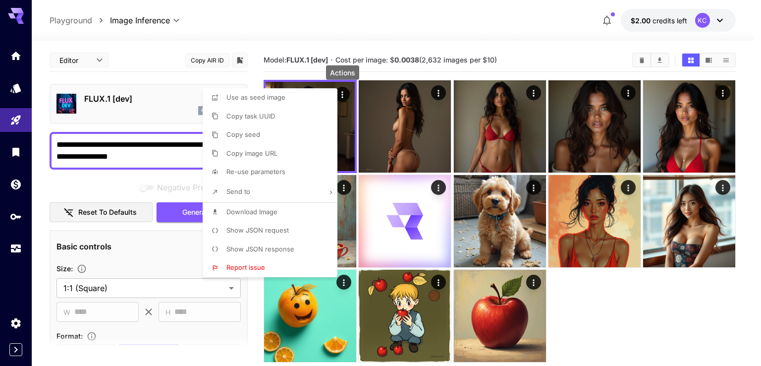
click at [644, 312] on div at bounding box center [380, 183] width 761 height 366
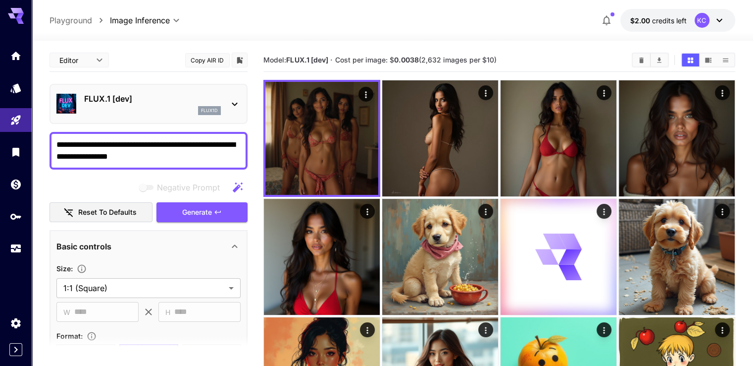
click at [723, 21] on icon at bounding box center [720, 20] width 12 height 12
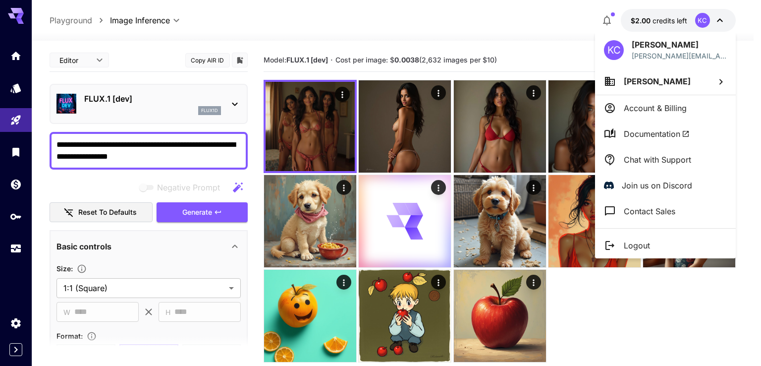
drag, startPoint x: 584, startPoint y: 325, endPoint x: 271, endPoint y: 181, distance: 344.8
click at [584, 326] on div at bounding box center [380, 183] width 761 height 366
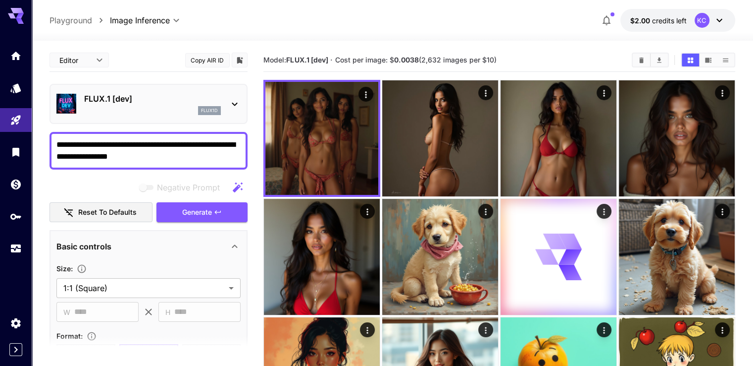
drag, startPoint x: 184, startPoint y: 155, endPoint x: 39, endPoint y: 141, distance: 146.3
click at [39, 141] on section "**********" at bounding box center [393, 311] width 722 height 540
type textarea "**********"
click at [206, 218] on button "Generate" at bounding box center [202, 212] width 91 height 20
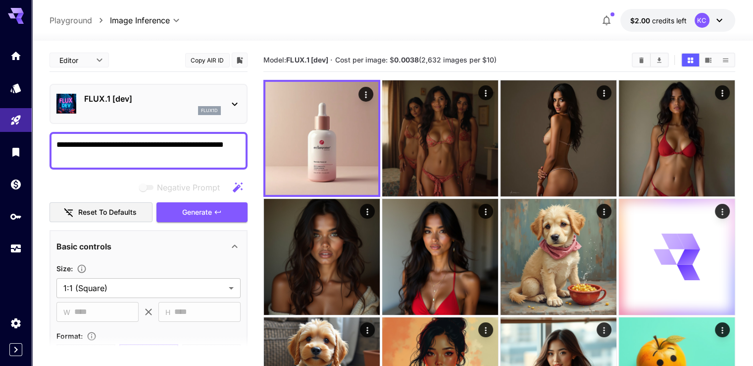
click at [723, 19] on icon at bounding box center [720, 20] width 12 height 12
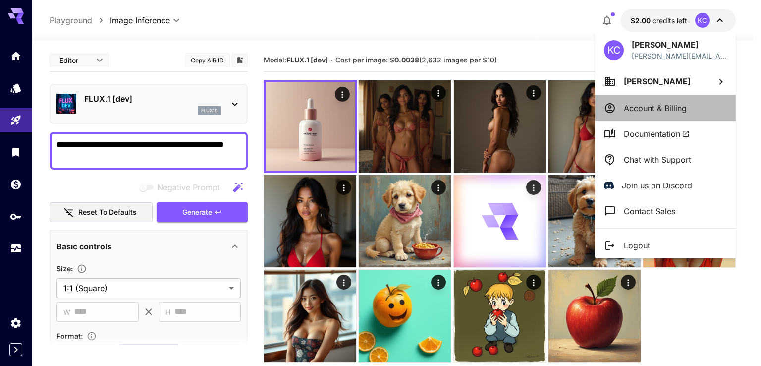
click at [688, 109] on li "Account & Billing" at bounding box center [665, 108] width 141 height 26
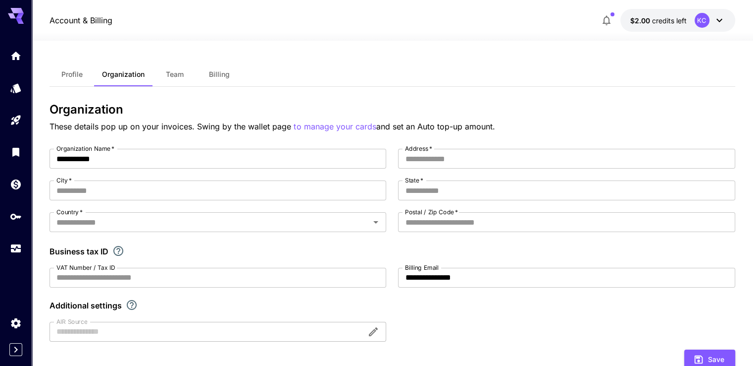
click at [222, 71] on span "Billing" at bounding box center [219, 74] width 21 height 9
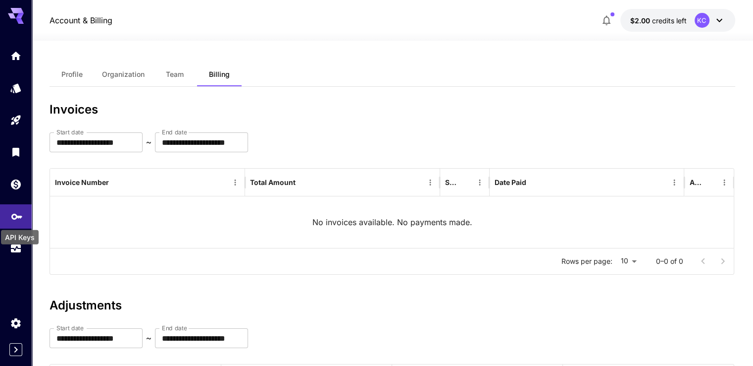
click at [18, 219] on icon "API Keys" at bounding box center [17, 213] width 12 height 12
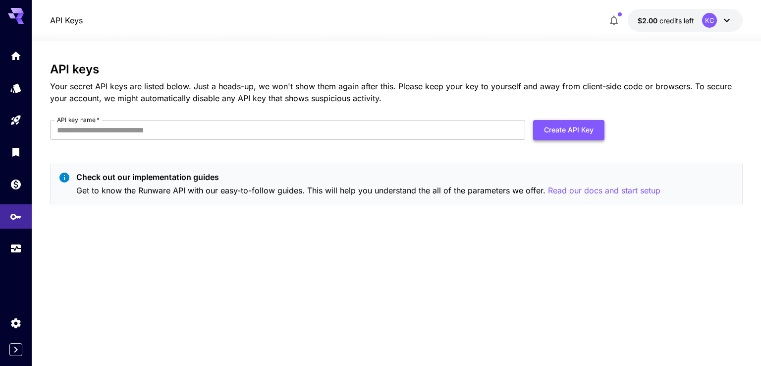
click at [576, 133] on button "Create API Key" at bounding box center [568, 130] width 71 height 20
click at [283, 133] on input "API key name   *" at bounding box center [287, 130] width 475 height 20
type input "**********"
click at [572, 133] on button "Create API Key" at bounding box center [568, 130] width 71 height 20
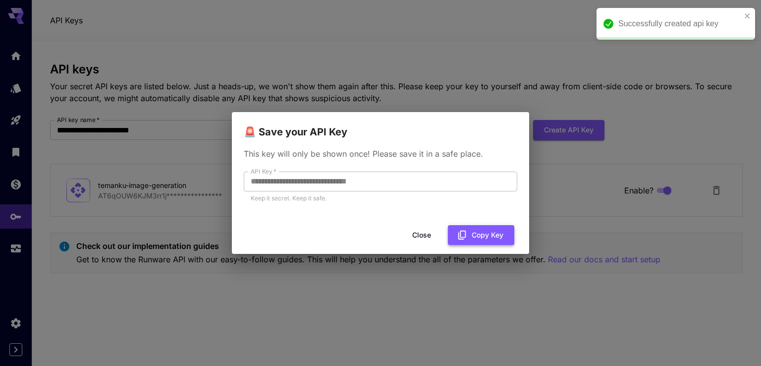
click at [475, 233] on button "Copy Key" at bounding box center [481, 235] width 66 height 20
click at [420, 233] on button "Close" at bounding box center [421, 235] width 45 height 20
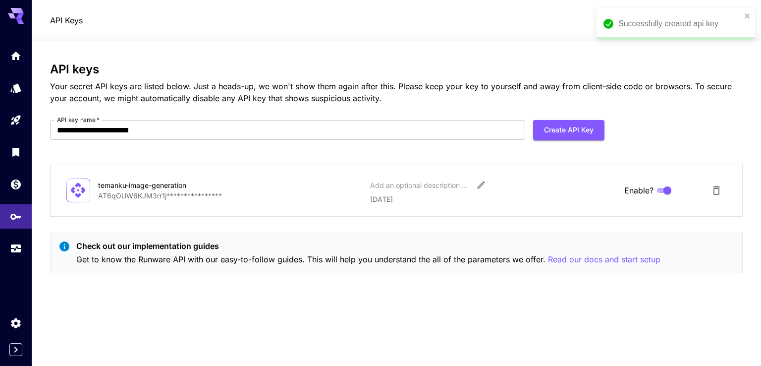
click at [353, 306] on div "**********" at bounding box center [396, 202] width 692 height 281
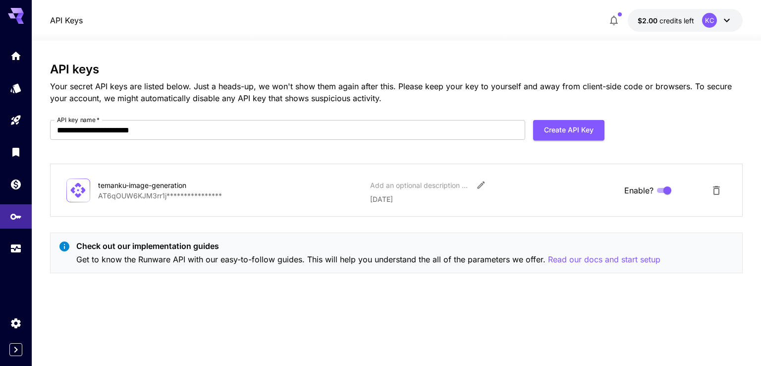
click at [707, 22] on div "KC" at bounding box center [709, 20] width 15 height 15
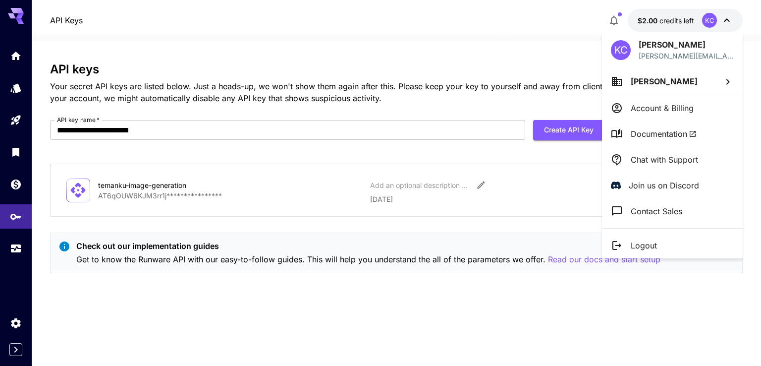
click at [670, 110] on p "Account & Billing" at bounding box center [662, 108] width 63 height 12
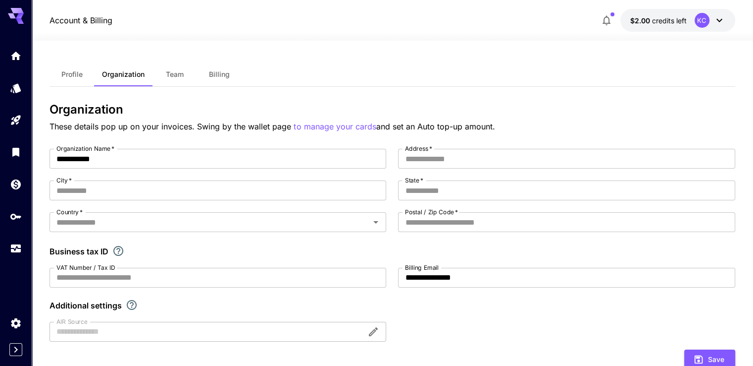
click at [220, 72] on span "Billing" at bounding box center [219, 74] width 21 height 9
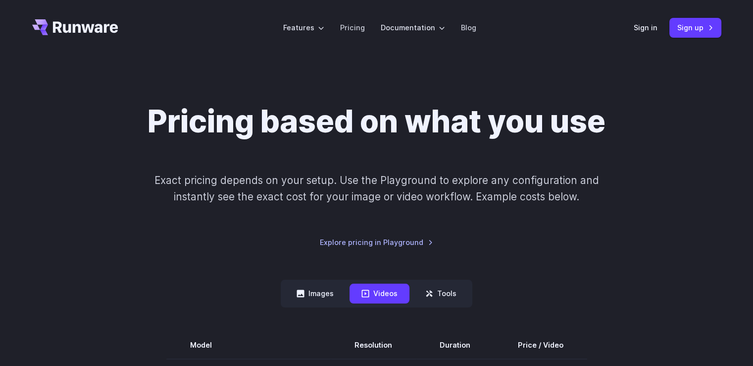
scroll to position [99, 0]
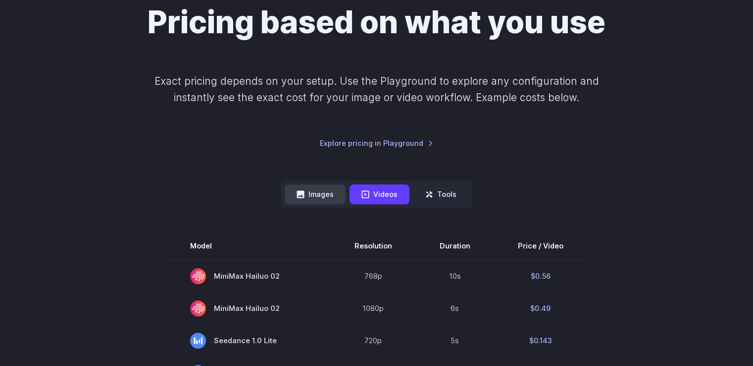
click at [324, 195] on button "Images" at bounding box center [315, 193] width 61 height 19
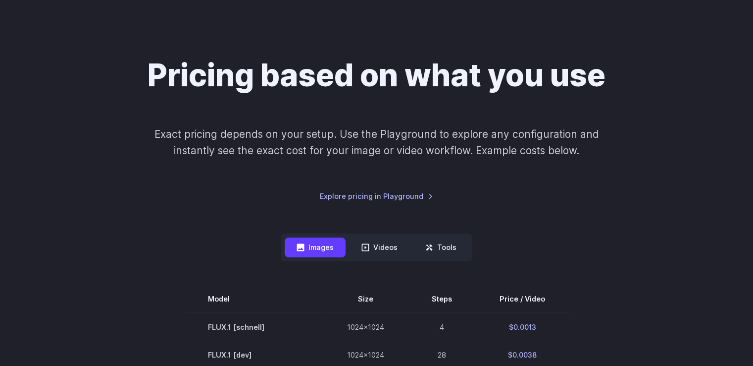
scroll to position [145, 0]
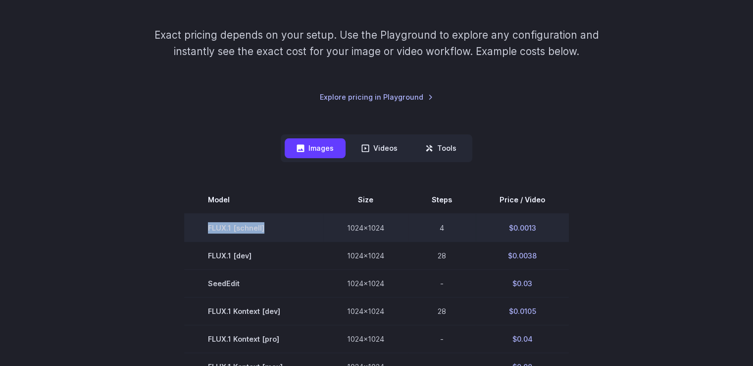
drag, startPoint x: 268, startPoint y: 225, endPoint x: 211, endPoint y: 229, distance: 57.1
click at [211, 229] on td "FLUX.1 [schnell]" at bounding box center [253, 227] width 139 height 28
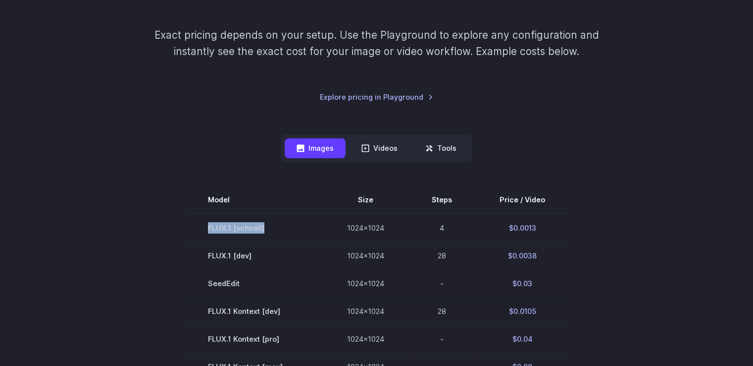
copy td "FLUX.1 [schnell]"
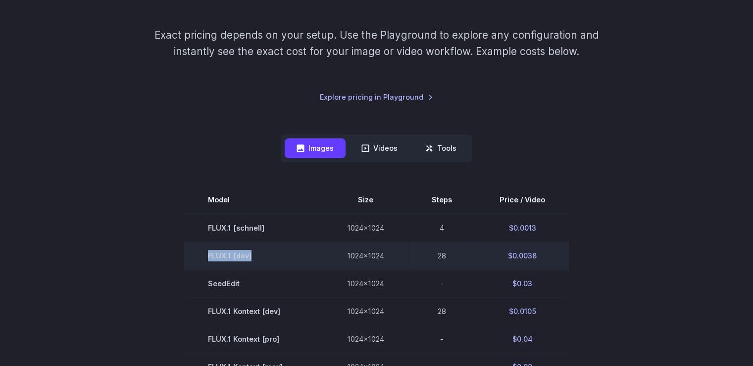
drag, startPoint x: 264, startPoint y: 252, endPoint x: 207, endPoint y: 255, distance: 57.5
click at [207, 255] on td "FLUX.1 [dev]" at bounding box center [253, 255] width 139 height 28
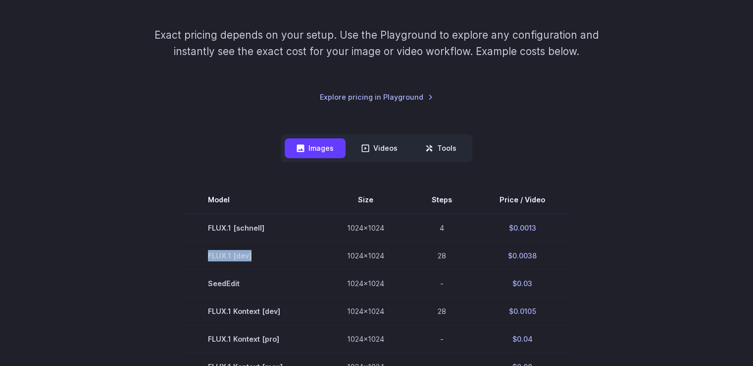
copy td "FLUX.1 [dev]"
drag, startPoint x: 600, startPoint y: 235, endPoint x: 368, endPoint y: 232, distance: 232.8
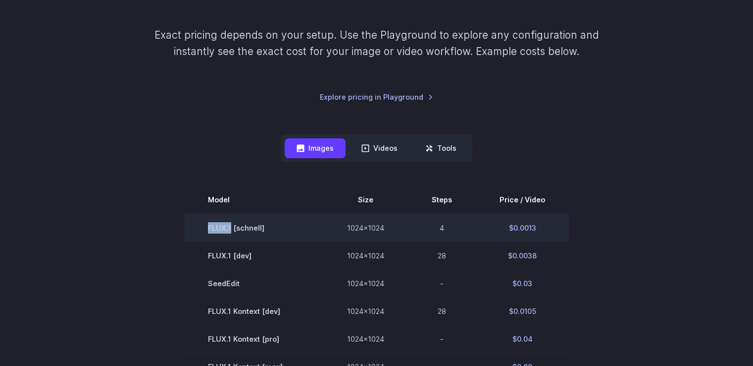
drag, startPoint x: 233, startPoint y: 226, endPoint x: 212, endPoint y: 226, distance: 21.3
click at [212, 226] on td "FLUX.1 [schnell]" at bounding box center [253, 227] width 139 height 28
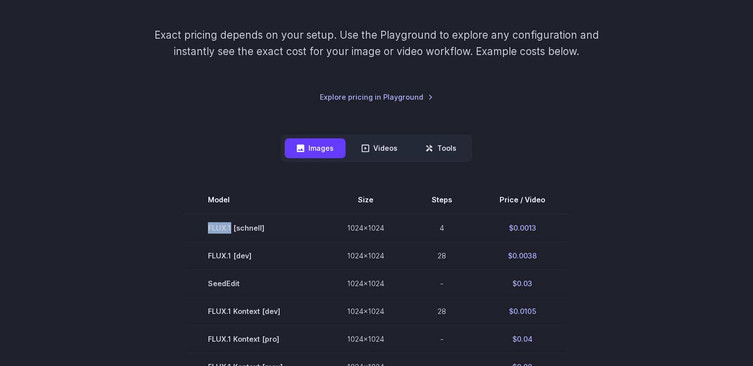
copy td "FLUX.1"
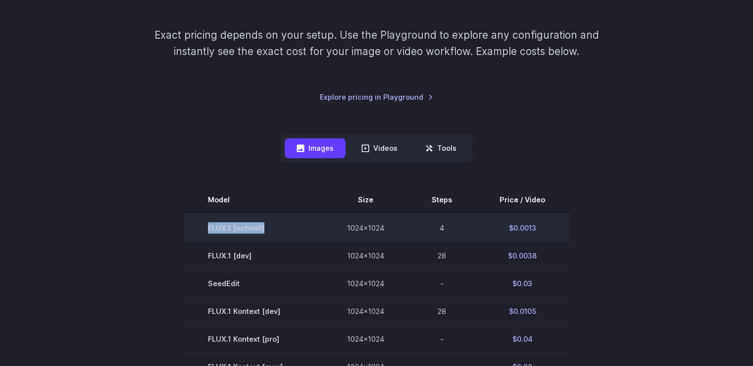
drag, startPoint x: 273, startPoint y: 224, endPoint x: 208, endPoint y: 224, distance: 65.9
click at [208, 224] on td "FLUX.1 [schnell]" at bounding box center [253, 227] width 139 height 28
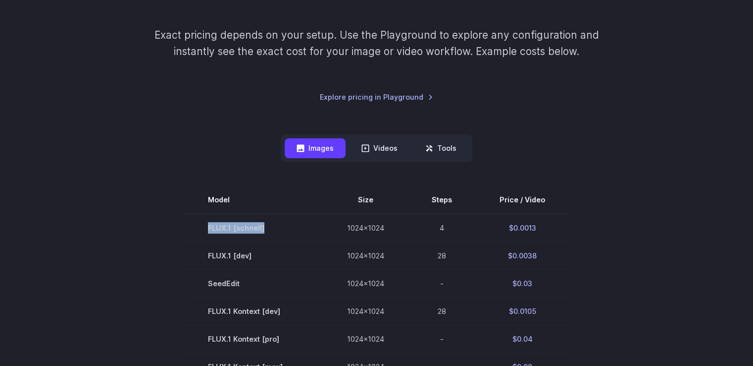
copy td "FLUX.1 [schnell]"
